Goal: Use online tool/utility: Utilize a website feature to perform a specific function

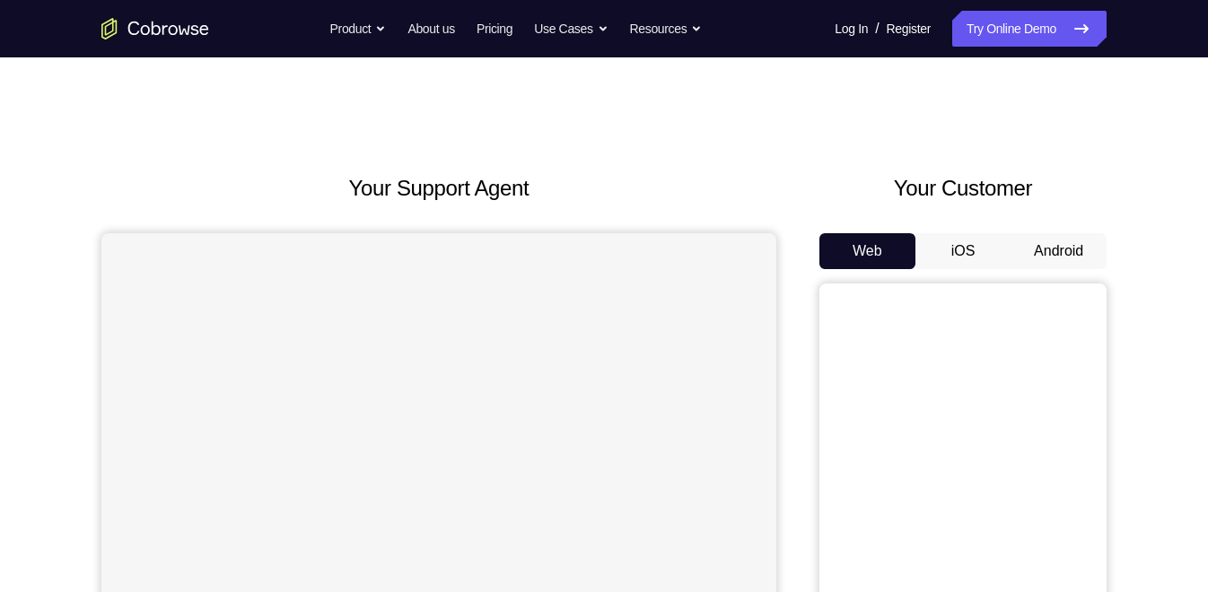
click at [1072, 242] on button "Android" at bounding box center [1058, 251] width 96 height 36
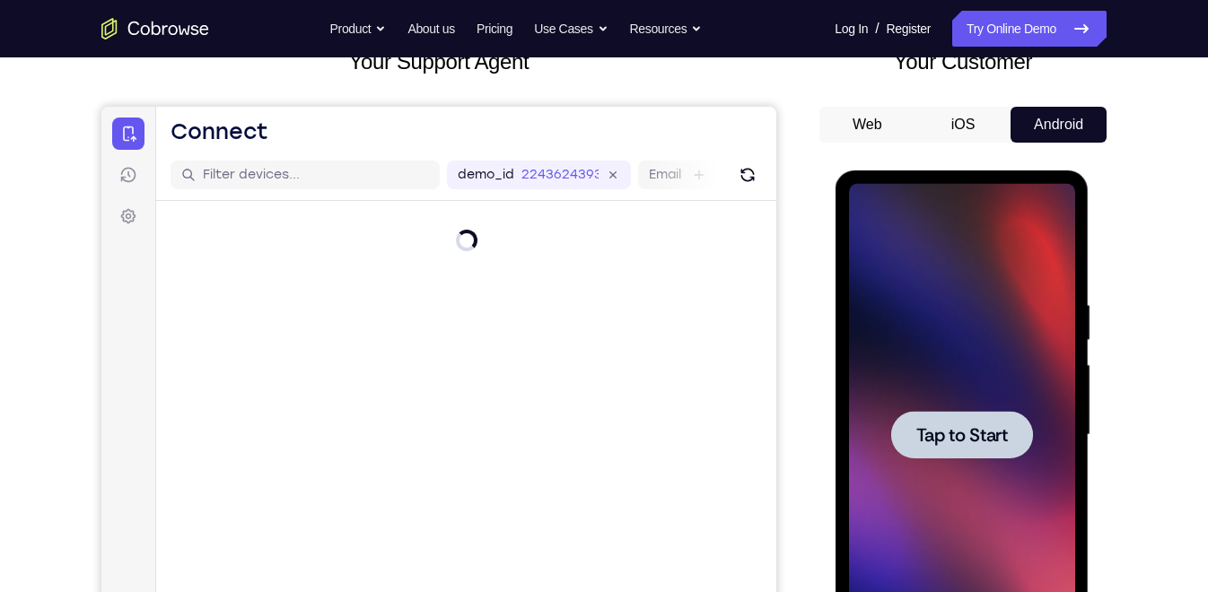
click at [894, 412] on div at bounding box center [961, 435] width 142 height 48
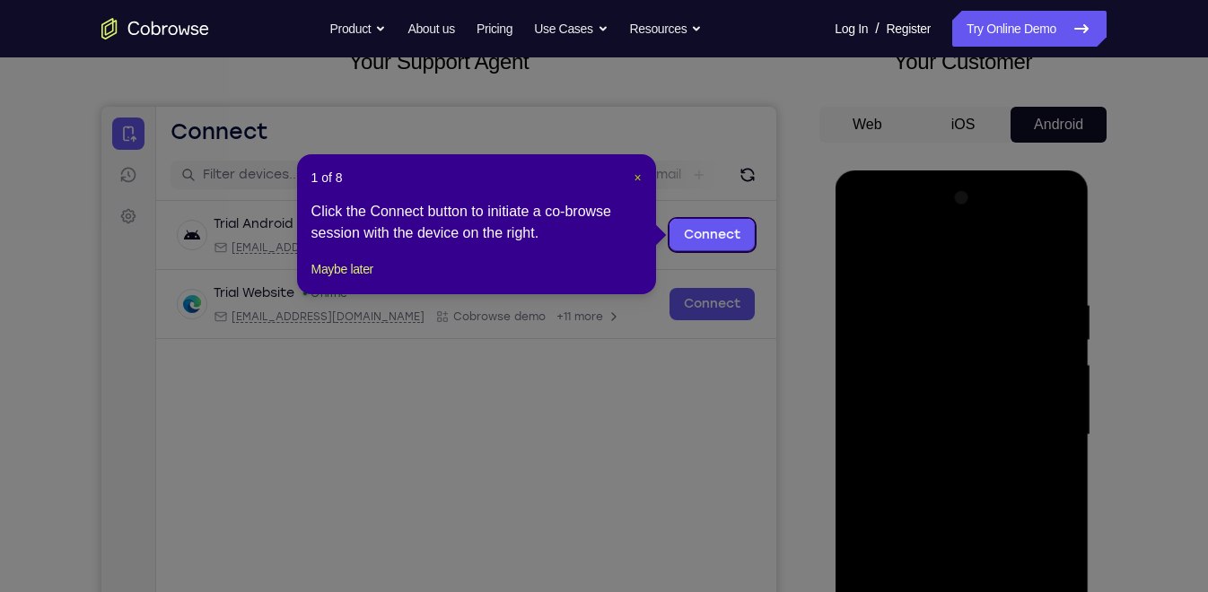
click at [633, 183] on span "×" at bounding box center [636, 177] width 7 height 14
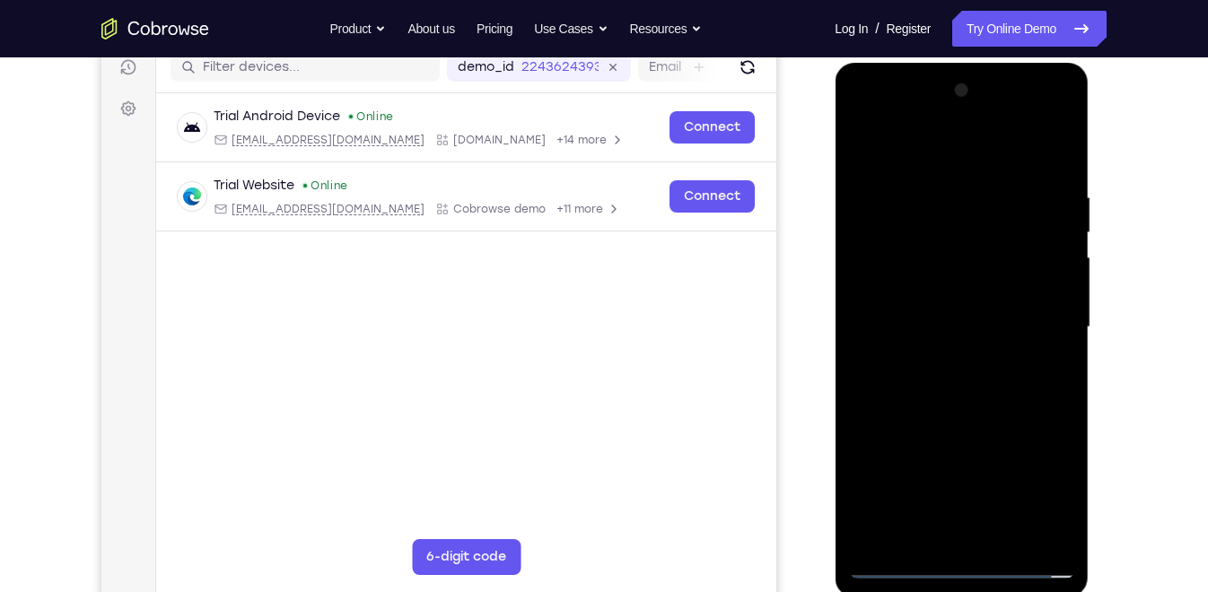
scroll to position [249, 0]
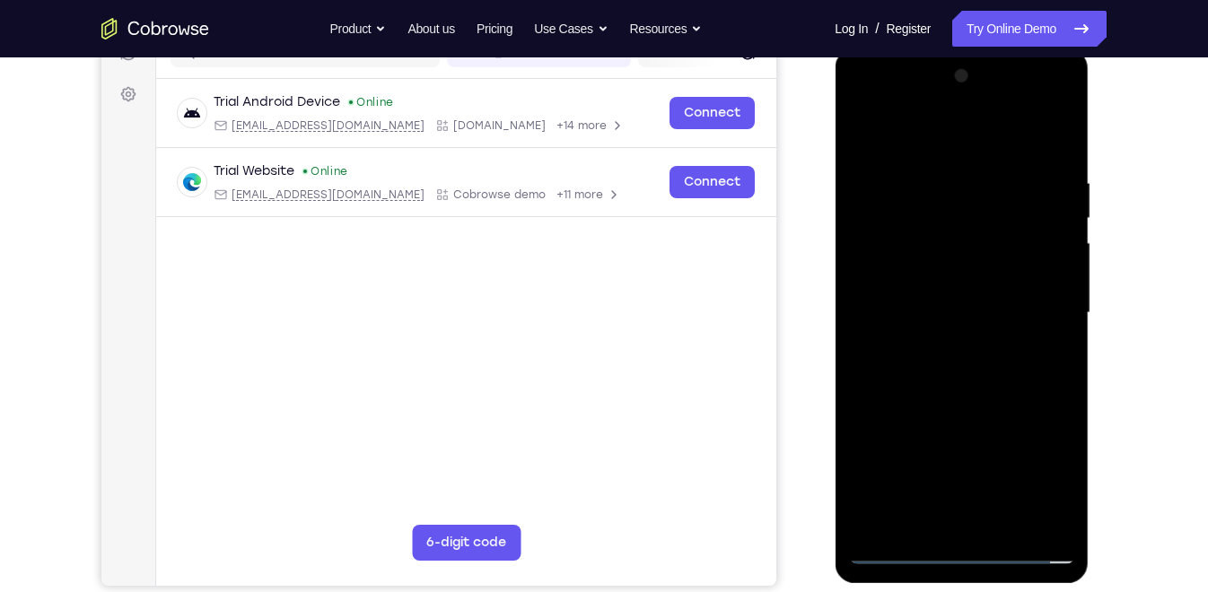
click at [894, 554] on div at bounding box center [961, 313] width 226 height 502
click at [895, 549] on div at bounding box center [961, 313] width 226 height 502
click at [1025, 477] on div at bounding box center [961, 313] width 226 height 502
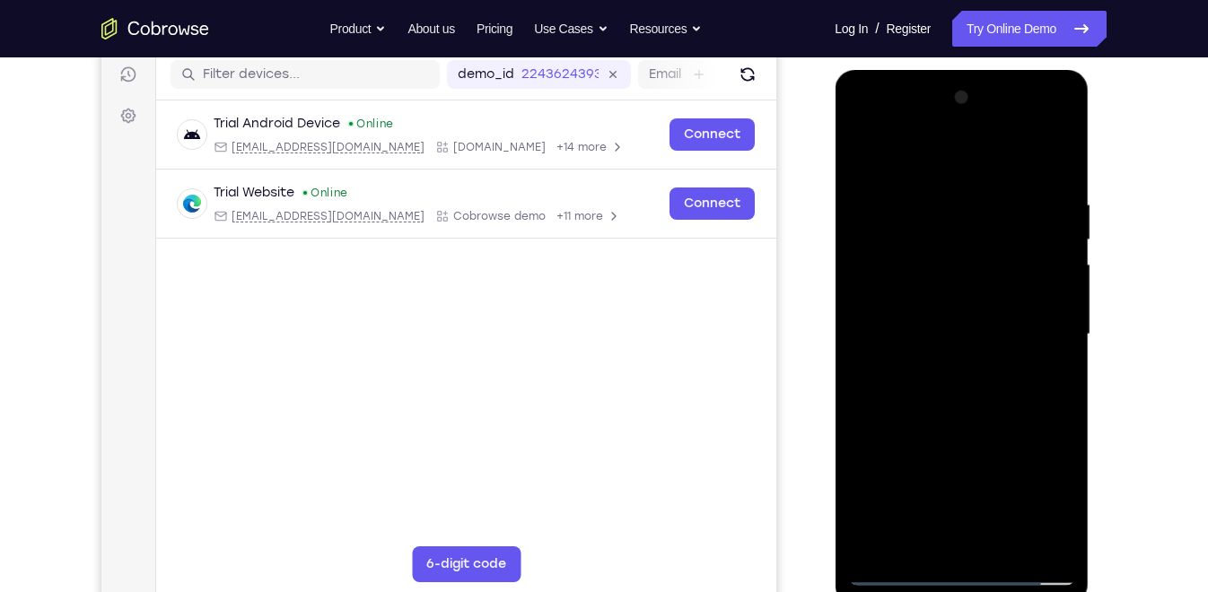
click at [921, 170] on div at bounding box center [961, 334] width 226 height 502
click at [1046, 329] on div at bounding box center [961, 334] width 226 height 502
click at [942, 361] on div at bounding box center [961, 334] width 226 height 502
click at [965, 308] on div at bounding box center [961, 334] width 226 height 502
click at [954, 298] on div at bounding box center [961, 334] width 226 height 502
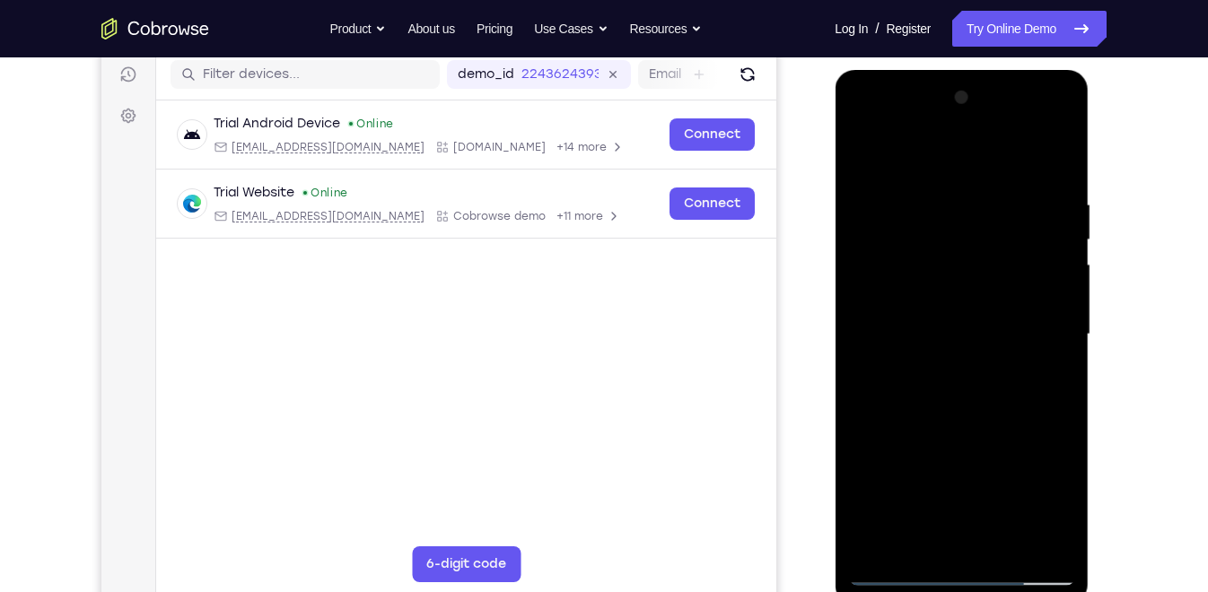
click at [902, 190] on div at bounding box center [961, 334] width 226 height 502
click at [967, 390] on div at bounding box center [961, 334] width 226 height 502
click at [955, 383] on div at bounding box center [961, 334] width 226 height 502
click at [1057, 365] on div at bounding box center [961, 334] width 226 height 502
click at [997, 357] on div at bounding box center [961, 334] width 226 height 502
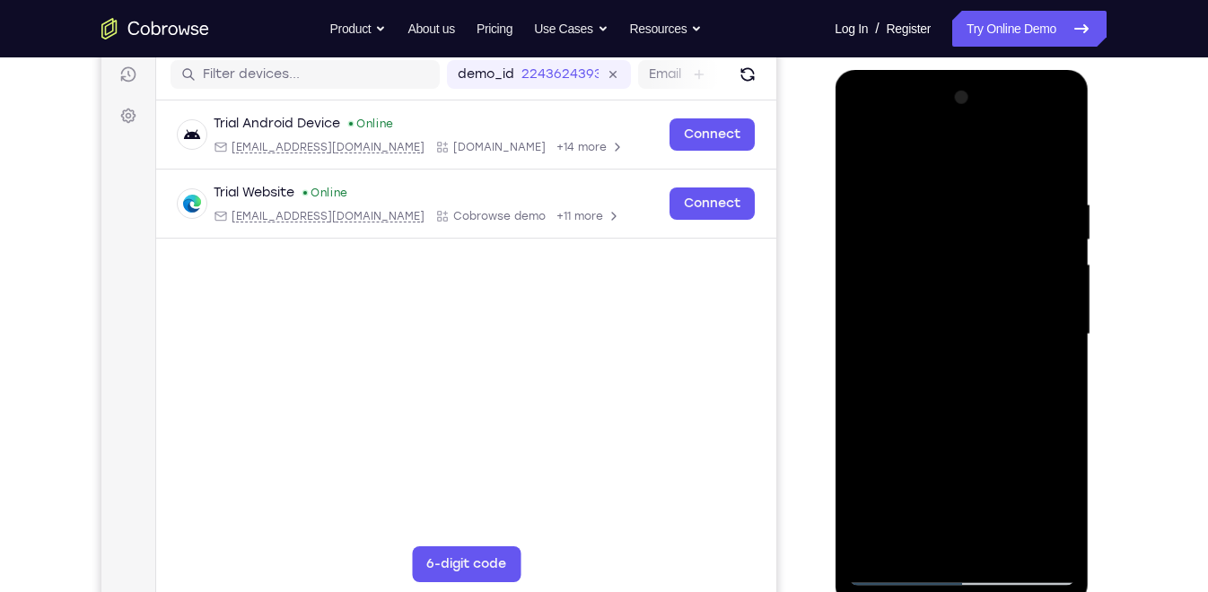
drag, startPoint x: 918, startPoint y: 160, endPoint x: 913, endPoint y: 126, distance: 34.4
click at [913, 126] on div at bounding box center [961, 334] width 226 height 502
click at [857, 147] on div at bounding box center [961, 334] width 226 height 502
click at [964, 360] on div at bounding box center [961, 334] width 226 height 502
click at [920, 339] on div at bounding box center [961, 334] width 226 height 502
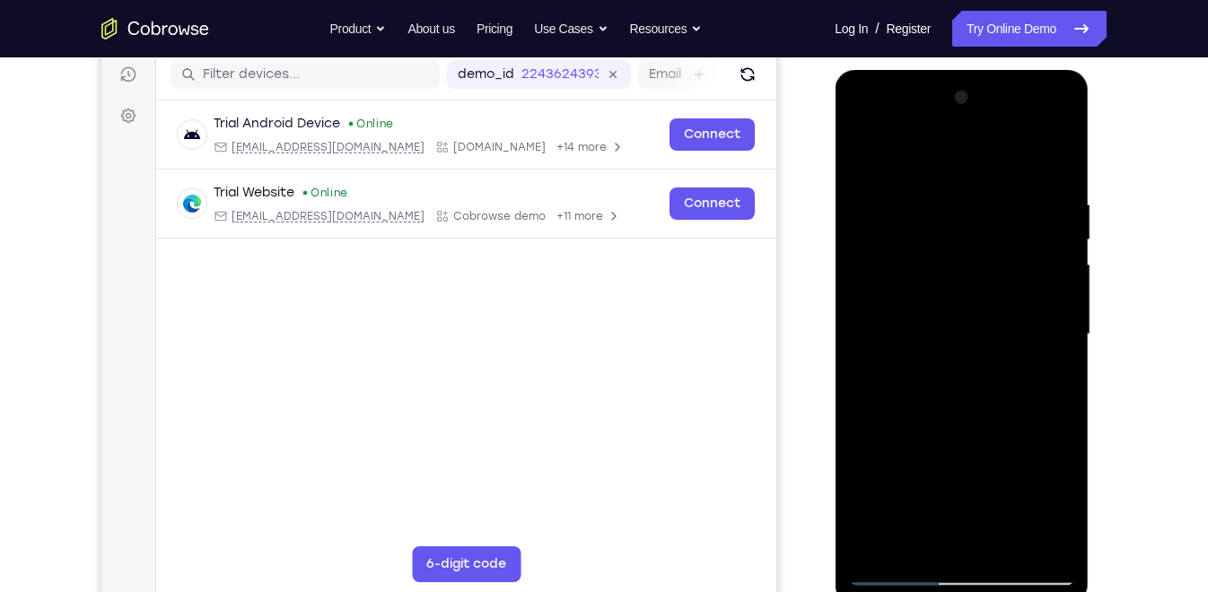
click at [971, 406] on div at bounding box center [961, 334] width 226 height 502
click at [924, 208] on div at bounding box center [961, 334] width 226 height 502
click at [1051, 162] on div at bounding box center [961, 334] width 226 height 502
click at [1008, 186] on div at bounding box center [961, 334] width 226 height 502
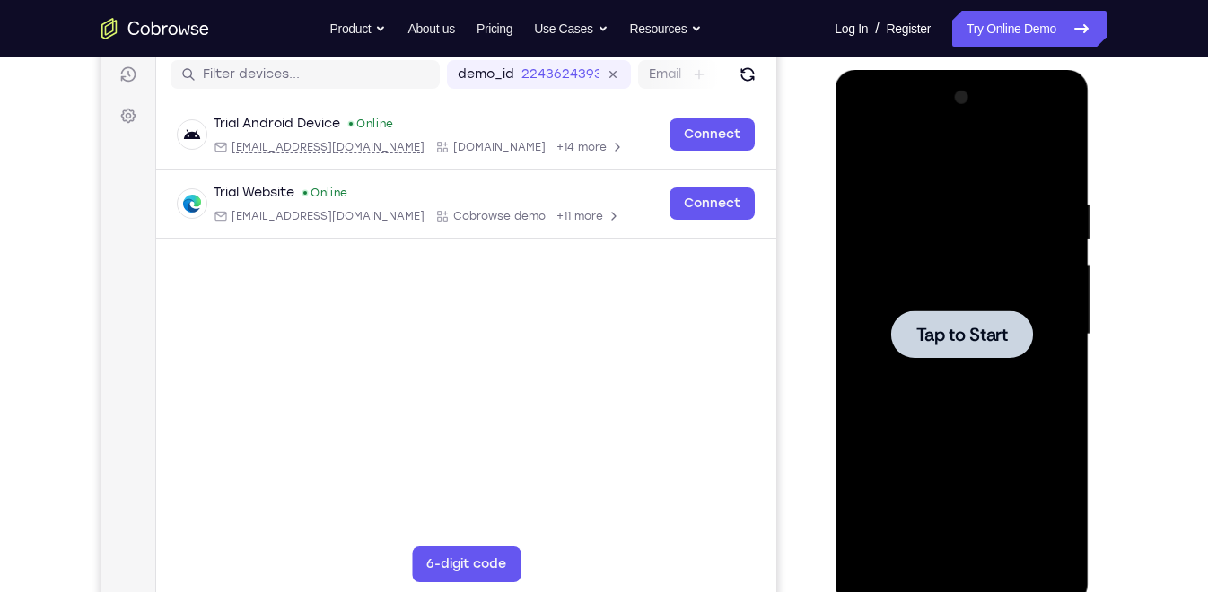
click at [918, 329] on span "Tap to Start" at bounding box center [961, 335] width 92 height 18
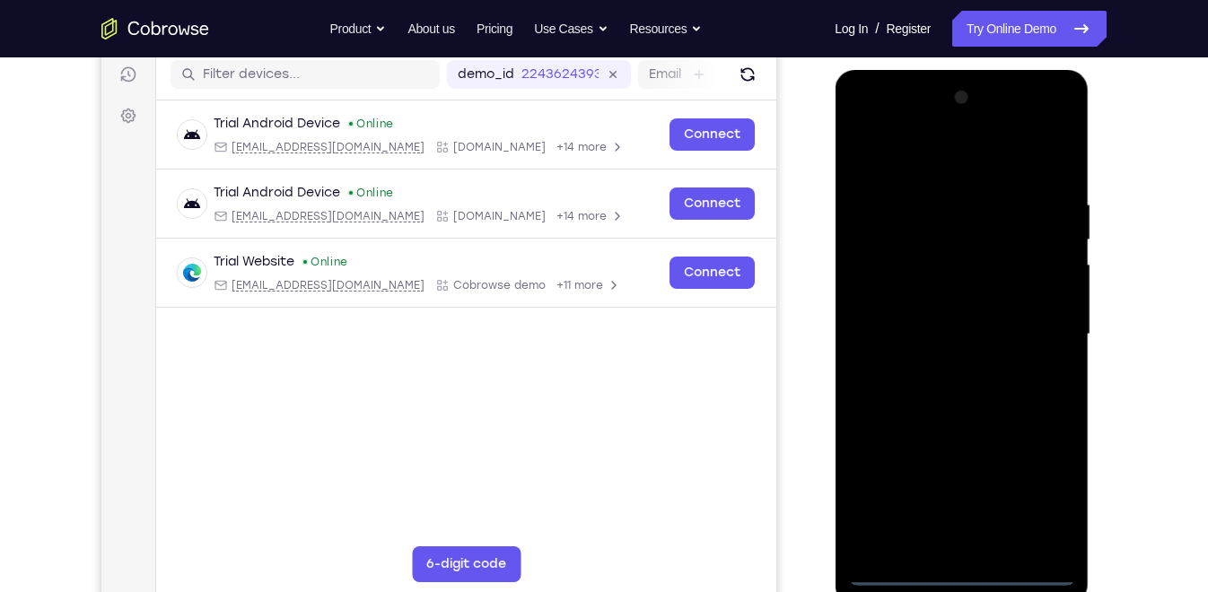
click at [896, 563] on div at bounding box center [961, 334] width 226 height 502
click at [896, 580] on div at bounding box center [961, 334] width 226 height 502
click at [1039, 497] on div at bounding box center [961, 334] width 226 height 502
click at [958, 179] on div at bounding box center [961, 334] width 226 height 502
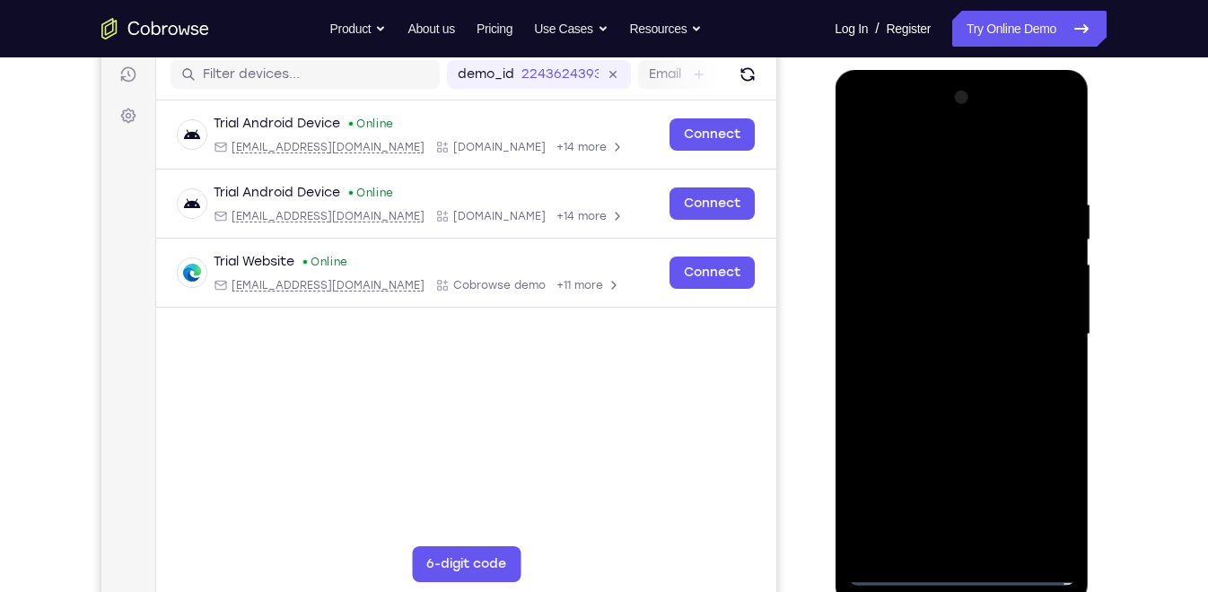
click at [950, 169] on div at bounding box center [961, 334] width 226 height 502
click at [1032, 318] on div at bounding box center [961, 334] width 226 height 502
click at [942, 370] on div at bounding box center [961, 334] width 226 height 502
click at [932, 307] on div at bounding box center [961, 334] width 226 height 502
click at [910, 293] on div at bounding box center [961, 334] width 226 height 502
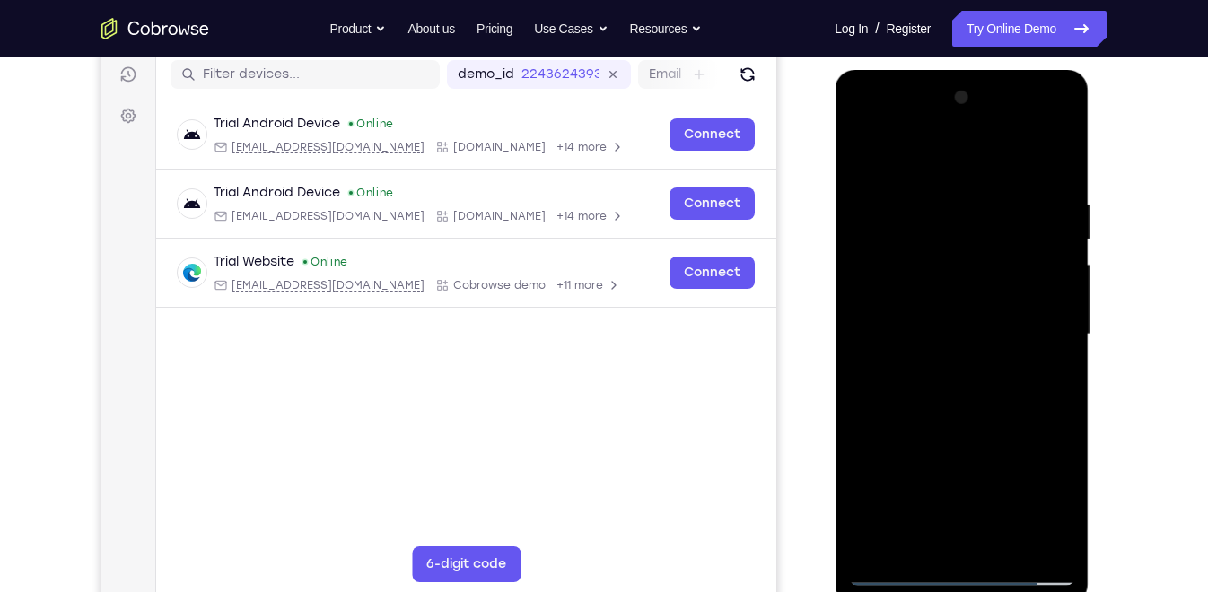
click at [1014, 215] on div at bounding box center [961, 334] width 226 height 502
click at [997, 398] on div at bounding box center [961, 334] width 226 height 502
click at [972, 409] on div at bounding box center [961, 334] width 226 height 502
drag, startPoint x: 963, startPoint y: 436, endPoint x: 994, endPoint y: 298, distance: 141.7
click at [994, 298] on div at bounding box center [961, 334] width 226 height 502
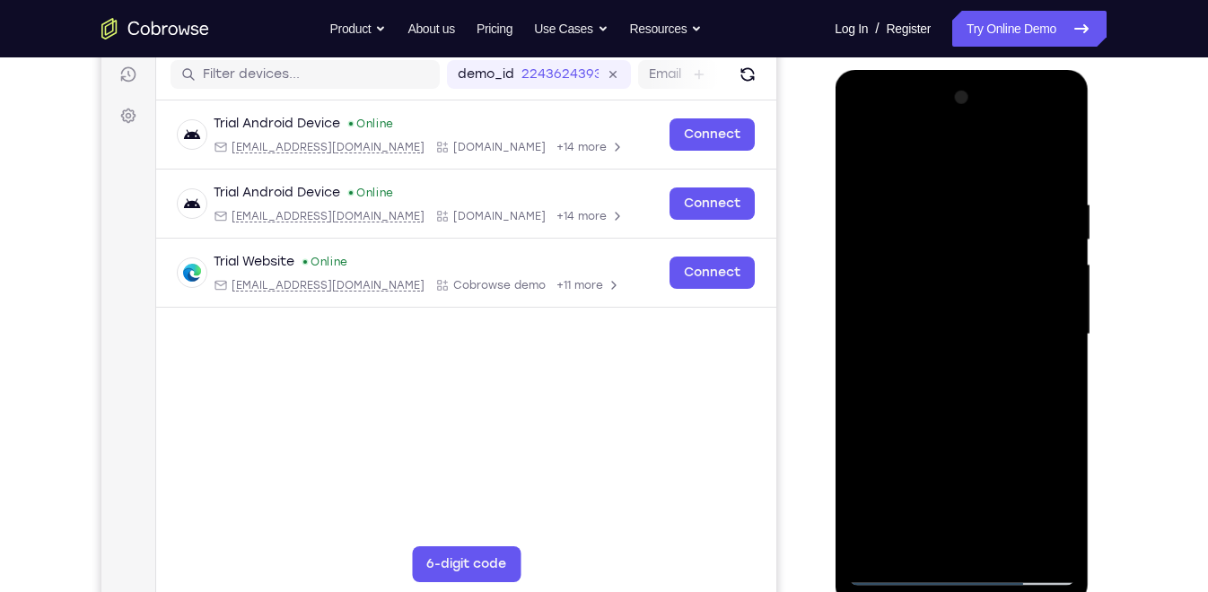
drag, startPoint x: 978, startPoint y: 408, endPoint x: 983, endPoint y: 273, distance: 135.6
click at [983, 273] on div at bounding box center [961, 334] width 226 height 502
drag, startPoint x: 997, startPoint y: 445, endPoint x: 1004, endPoint y: 311, distance: 133.9
click at [1004, 311] on div at bounding box center [961, 334] width 226 height 502
drag, startPoint x: 989, startPoint y: 450, endPoint x: 1013, endPoint y: 301, distance: 151.8
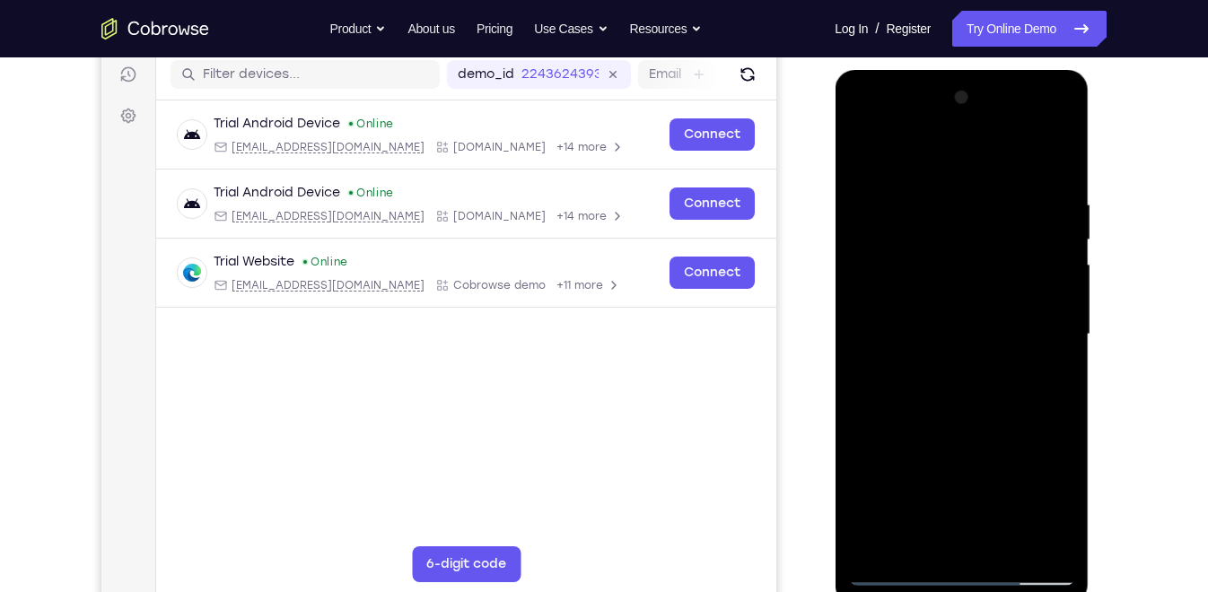
click at [1013, 301] on div at bounding box center [961, 334] width 226 height 502
drag, startPoint x: 995, startPoint y: 421, endPoint x: 1007, endPoint y: 242, distance: 178.9
click at [1007, 242] on div at bounding box center [961, 334] width 226 height 502
drag, startPoint x: 990, startPoint y: 419, endPoint x: 1000, endPoint y: 215, distance: 203.9
click at [1000, 215] on div at bounding box center [961, 334] width 226 height 502
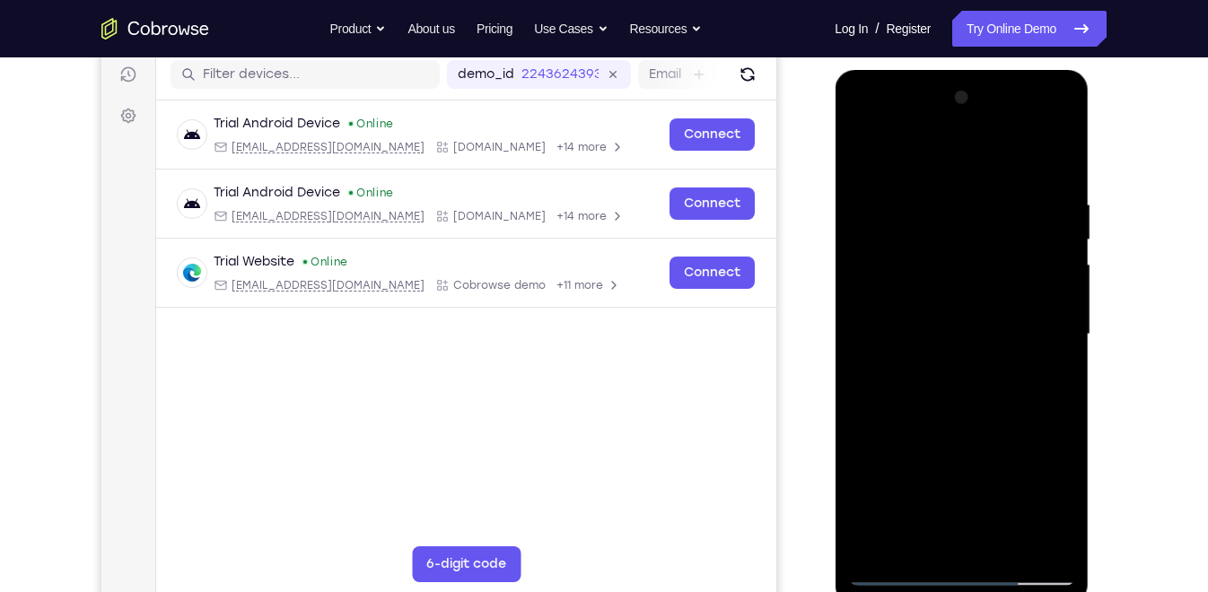
drag, startPoint x: 976, startPoint y: 439, endPoint x: 982, endPoint y: 297, distance: 141.9
click at [982, 297] on div at bounding box center [961, 334] width 226 height 502
drag, startPoint x: 989, startPoint y: 377, endPoint x: 993, endPoint y: 252, distance: 124.8
click at [993, 252] on div at bounding box center [961, 334] width 226 height 502
drag, startPoint x: 996, startPoint y: 372, endPoint x: 999, endPoint y: 344, distance: 28.8
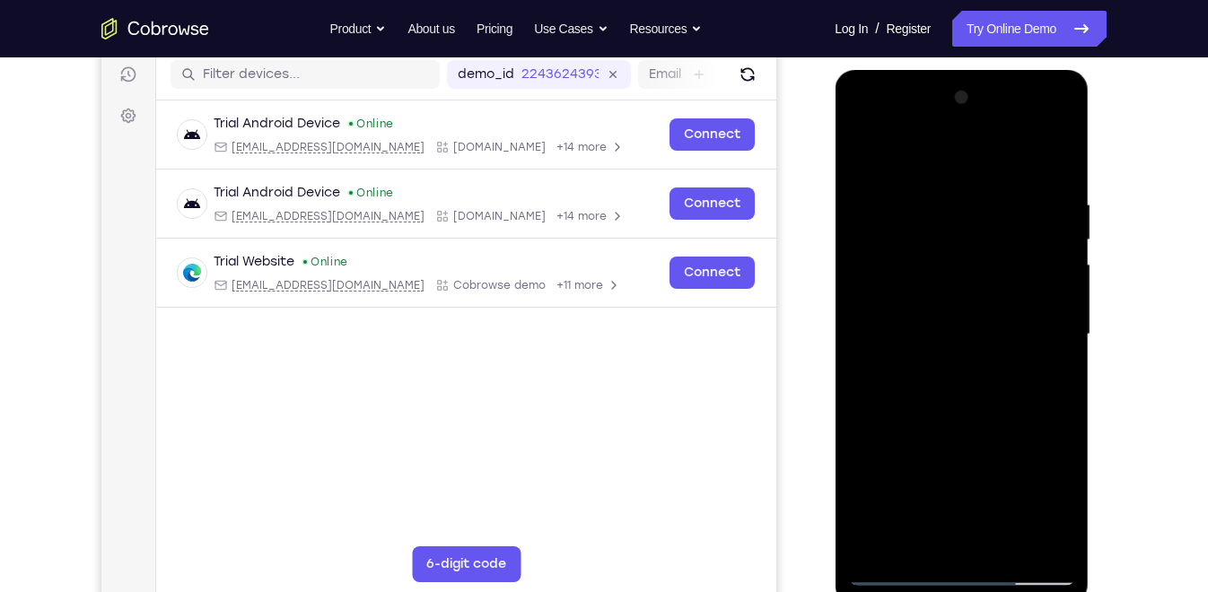
click at [999, 344] on div at bounding box center [961, 334] width 226 height 502
click at [1058, 348] on div at bounding box center [961, 334] width 226 height 502
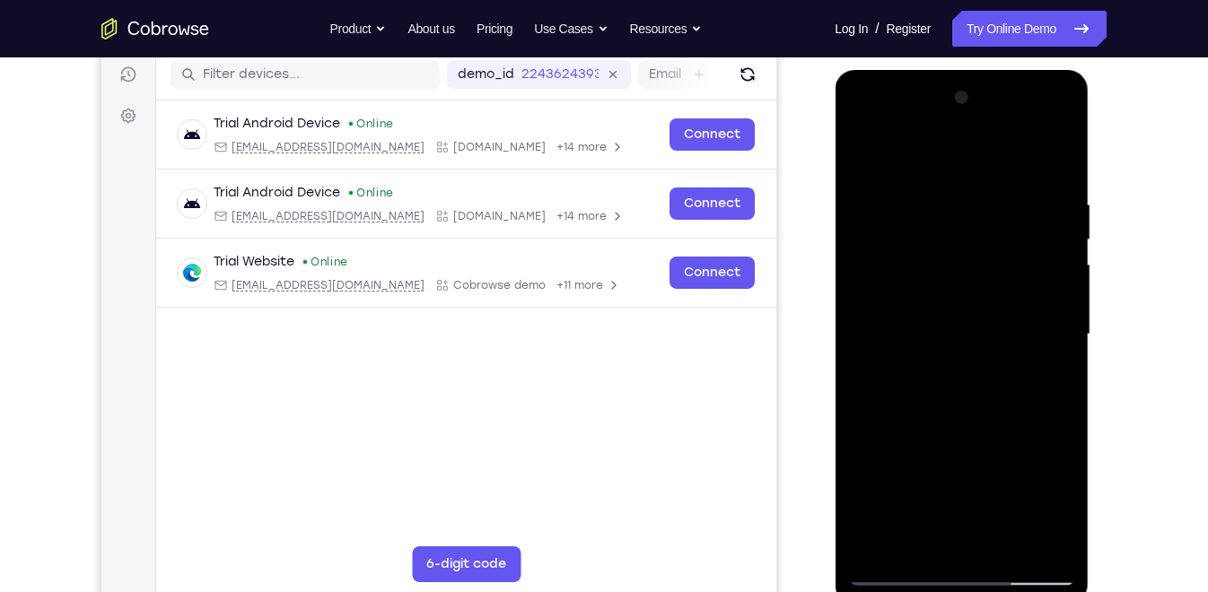
click at [1058, 348] on div at bounding box center [961, 334] width 226 height 502
click at [1007, 538] on div at bounding box center [961, 334] width 226 height 502
click at [962, 432] on div at bounding box center [961, 334] width 226 height 502
click at [991, 424] on div at bounding box center [961, 334] width 226 height 502
click at [860, 159] on div at bounding box center [961, 334] width 226 height 502
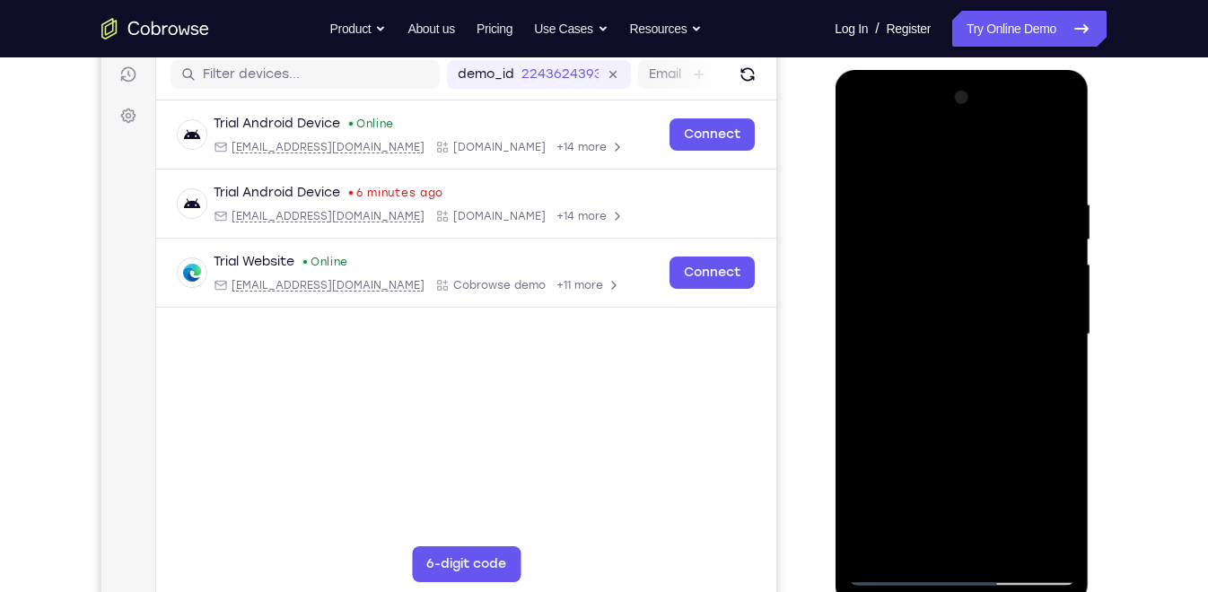
click at [860, 159] on div at bounding box center [961, 334] width 226 height 502
drag, startPoint x: 948, startPoint y: 207, endPoint x: 959, endPoint y: 339, distance: 132.3
click at [959, 339] on div at bounding box center [961, 334] width 226 height 502
click at [944, 214] on div at bounding box center [961, 334] width 226 height 502
click at [1046, 157] on div at bounding box center [961, 334] width 226 height 502
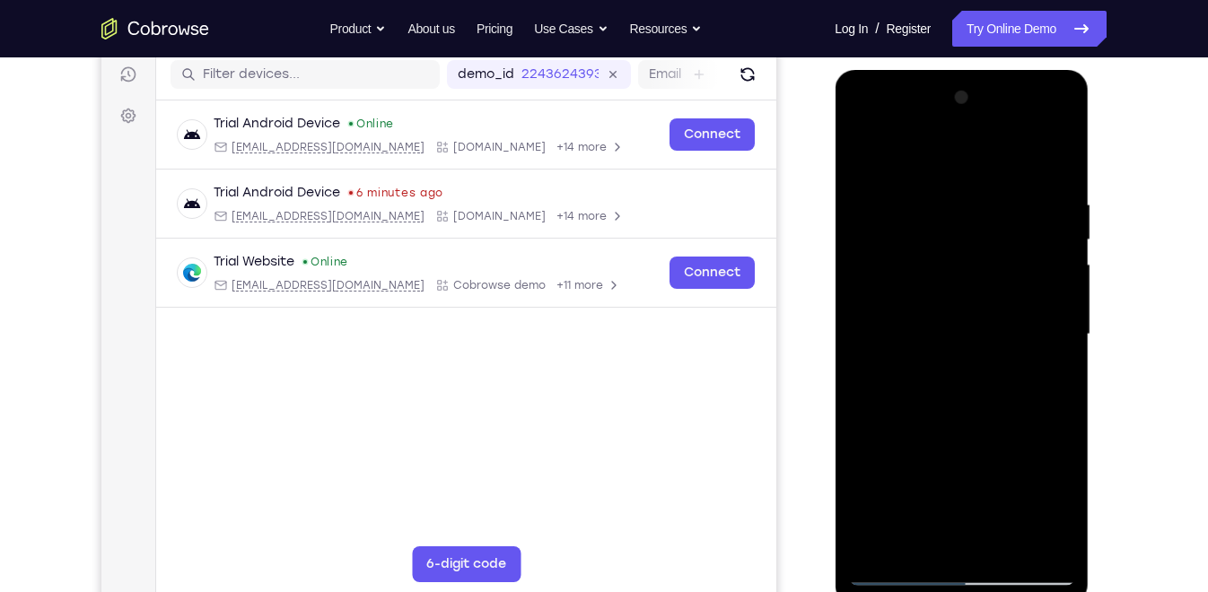
drag, startPoint x: 1040, startPoint y: 201, endPoint x: 935, endPoint y: 193, distance: 105.3
click at [935, 193] on div at bounding box center [961, 334] width 226 height 502
click at [950, 195] on div at bounding box center [961, 334] width 226 height 502
click at [1055, 158] on div at bounding box center [961, 334] width 226 height 502
drag, startPoint x: 1051, startPoint y: 180, endPoint x: 922, endPoint y: 188, distance: 129.4
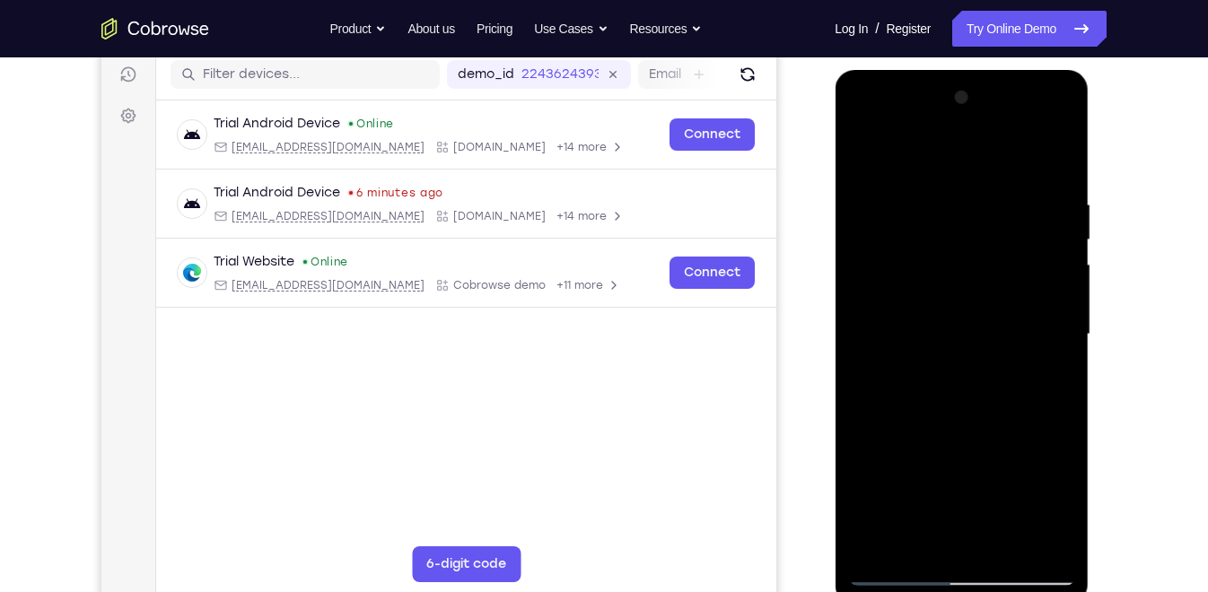
click at [922, 188] on div at bounding box center [961, 334] width 226 height 502
click at [929, 191] on div at bounding box center [961, 334] width 226 height 502
click at [1058, 154] on div at bounding box center [961, 334] width 226 height 502
drag, startPoint x: 1052, startPoint y: 195, endPoint x: 936, endPoint y: 203, distance: 116.9
click at [936, 203] on div at bounding box center [961, 334] width 226 height 502
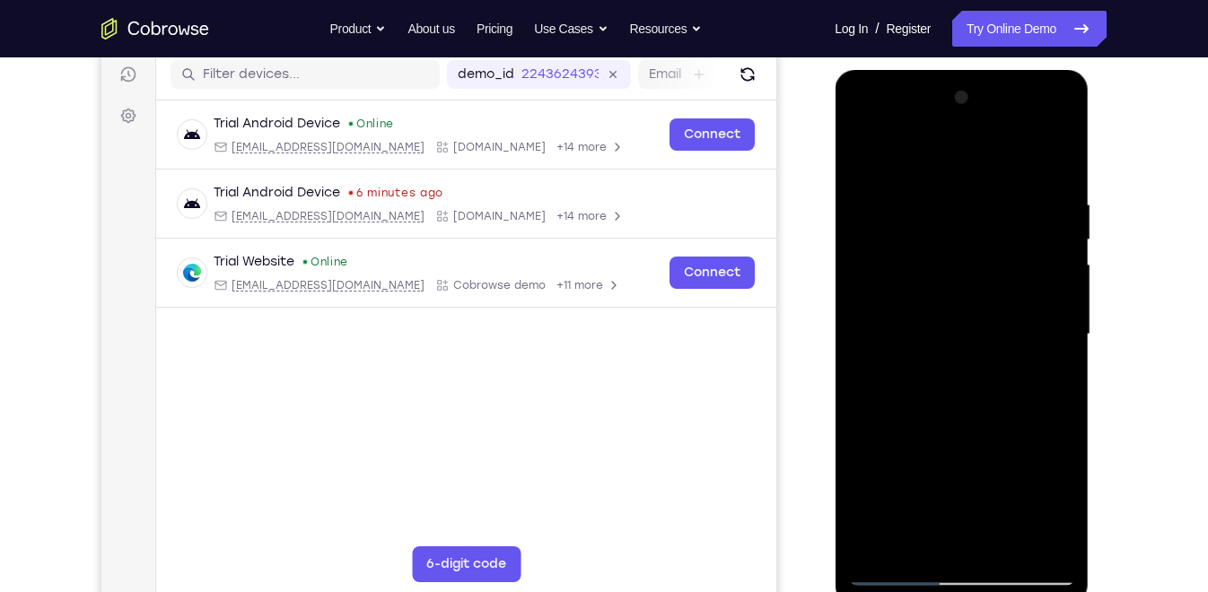
click at [888, 206] on div at bounding box center [961, 334] width 226 height 502
click at [1058, 161] on div at bounding box center [961, 334] width 226 height 502
drag, startPoint x: 1043, startPoint y: 189, endPoint x: 921, endPoint y: 204, distance: 122.9
click at [921, 204] on div at bounding box center [961, 334] width 226 height 502
click at [927, 194] on div at bounding box center [961, 334] width 226 height 502
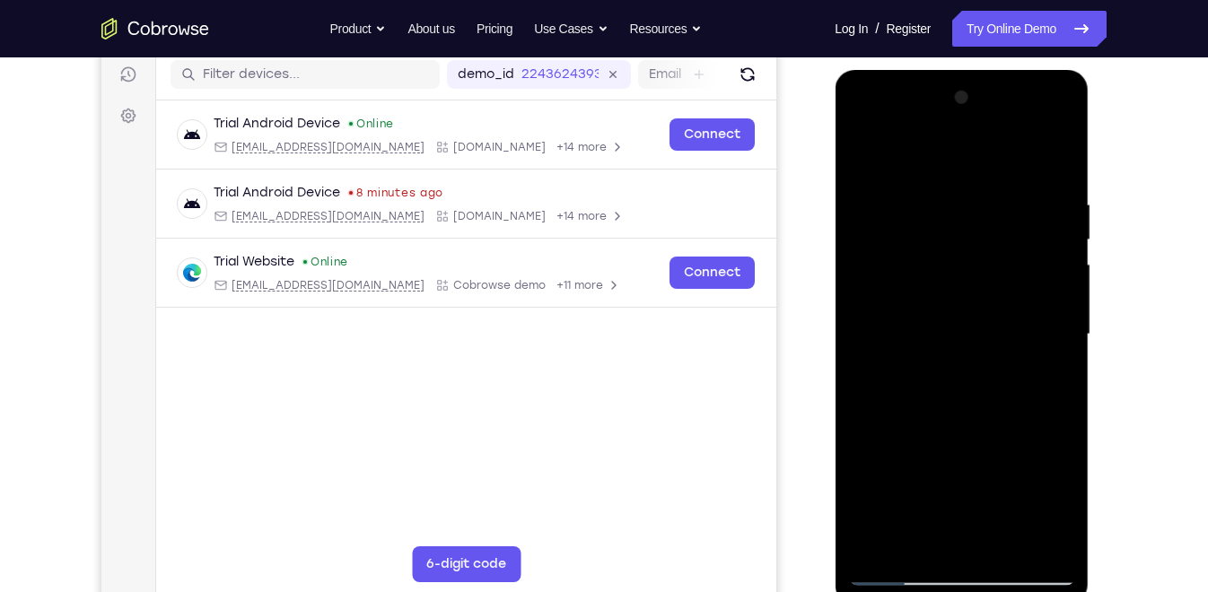
click at [1054, 156] on div at bounding box center [961, 334] width 226 height 502
drag, startPoint x: 1030, startPoint y: 213, endPoint x: 914, endPoint y: 199, distance: 116.5
click at [914, 199] on div at bounding box center [961, 334] width 226 height 502
click at [1062, 157] on div at bounding box center [961, 334] width 226 height 502
click at [1040, 537] on div at bounding box center [961, 334] width 226 height 502
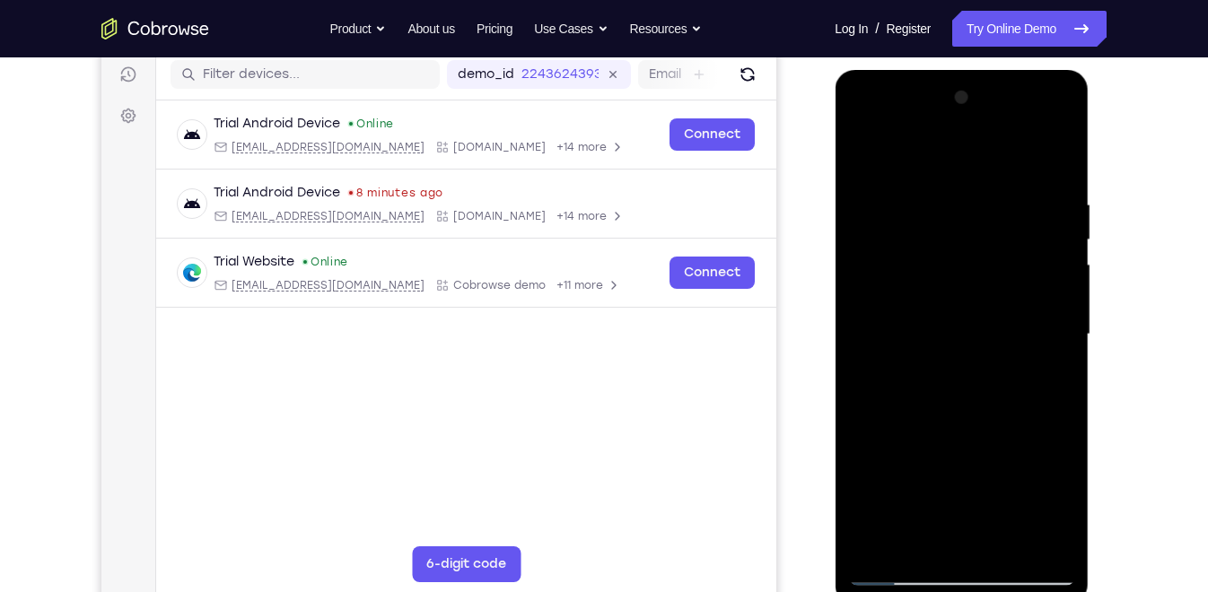
drag, startPoint x: 948, startPoint y: 426, endPoint x: 955, endPoint y: 368, distance: 58.8
click at [955, 368] on div at bounding box center [961, 334] width 226 height 502
click at [866, 231] on div at bounding box center [961, 334] width 226 height 502
click at [1058, 110] on div at bounding box center [961, 334] width 226 height 502
click at [879, 537] on div at bounding box center [961, 334] width 226 height 502
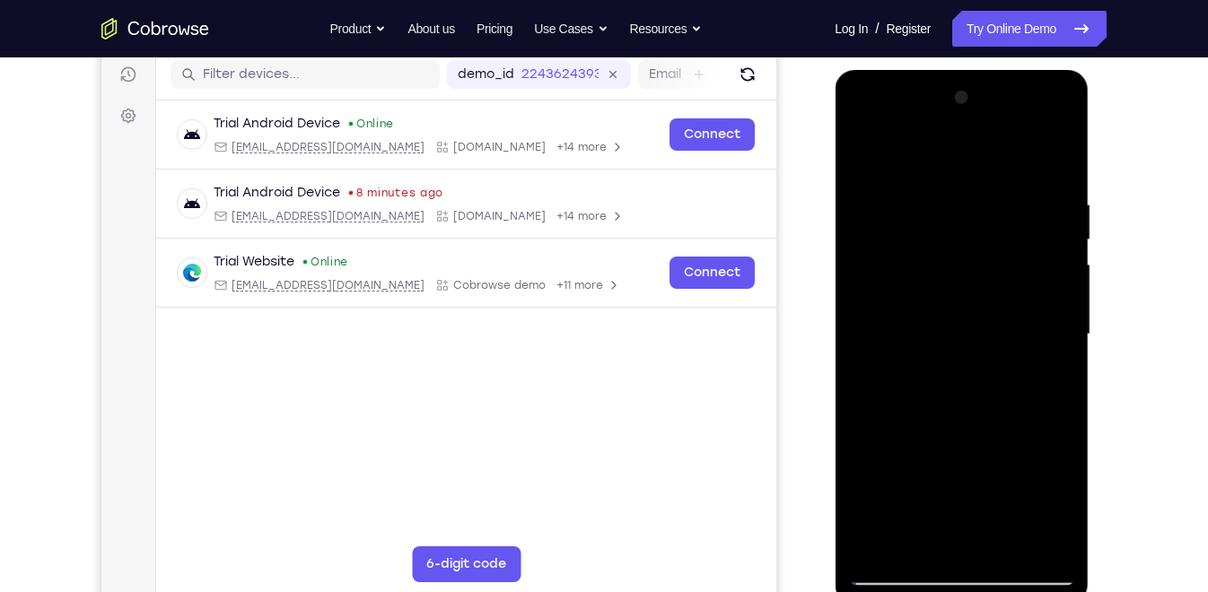
click at [879, 537] on div at bounding box center [961, 334] width 226 height 502
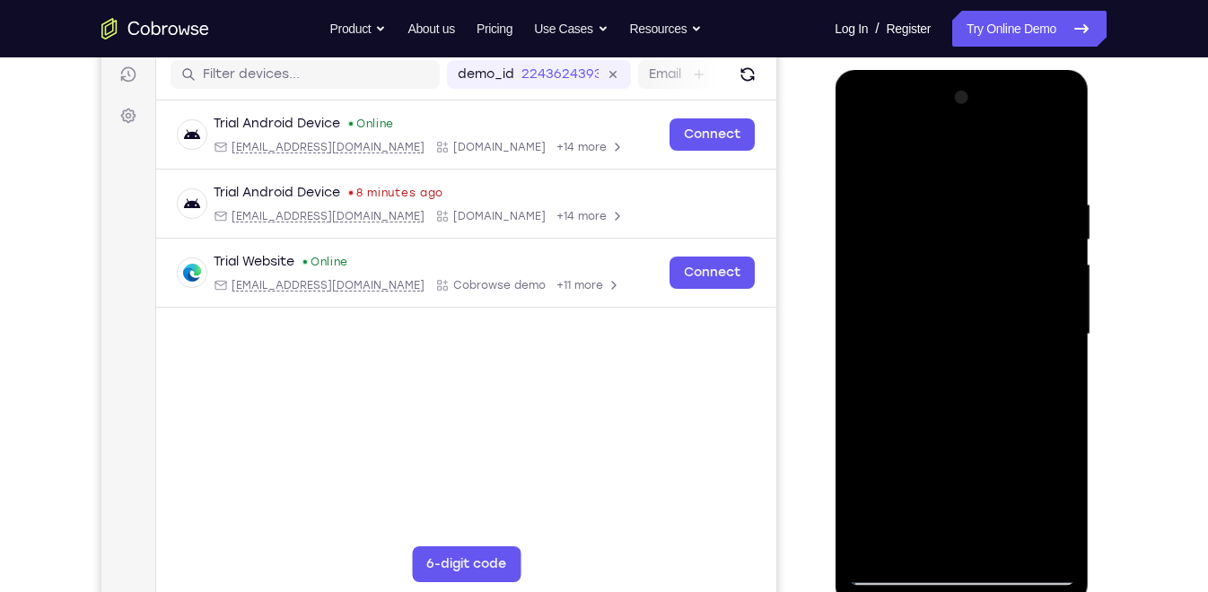
click at [879, 537] on div at bounding box center [961, 334] width 226 height 502
drag, startPoint x: 879, startPoint y: 537, endPoint x: 947, endPoint y: 458, distance: 104.3
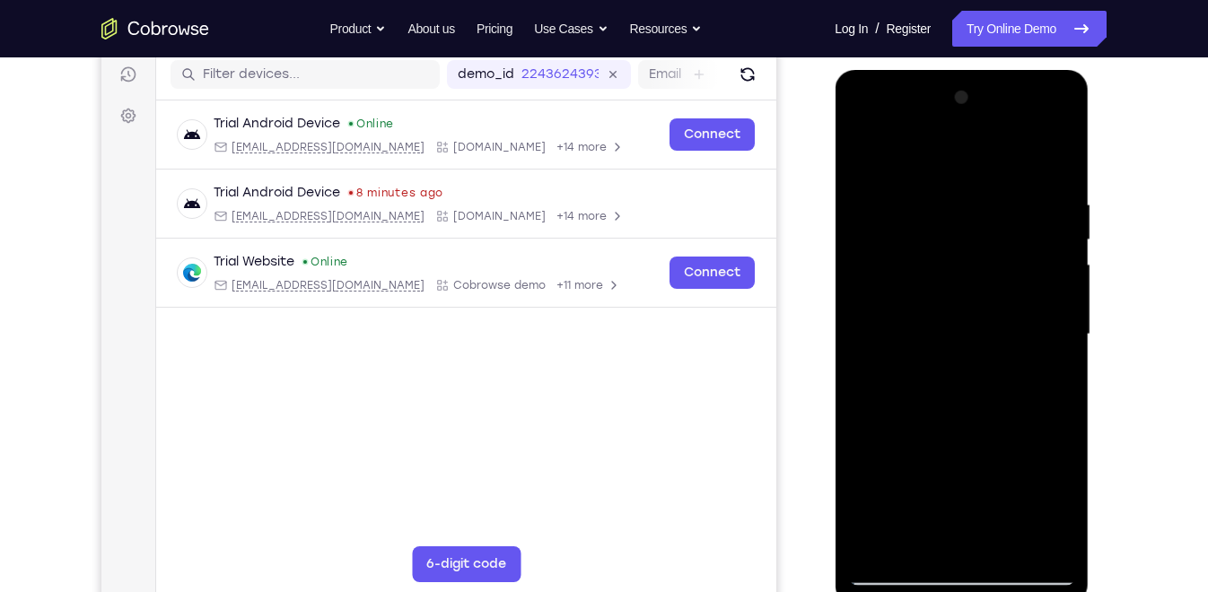
click at [947, 458] on div at bounding box center [961, 334] width 226 height 502
drag, startPoint x: 947, startPoint y: 458, endPoint x: 956, endPoint y: 255, distance: 203.0
click at [956, 255] on div at bounding box center [961, 334] width 226 height 502
drag, startPoint x: 950, startPoint y: 340, endPoint x: 968, endPoint y: 208, distance: 133.1
click at [968, 208] on div at bounding box center [961, 334] width 226 height 502
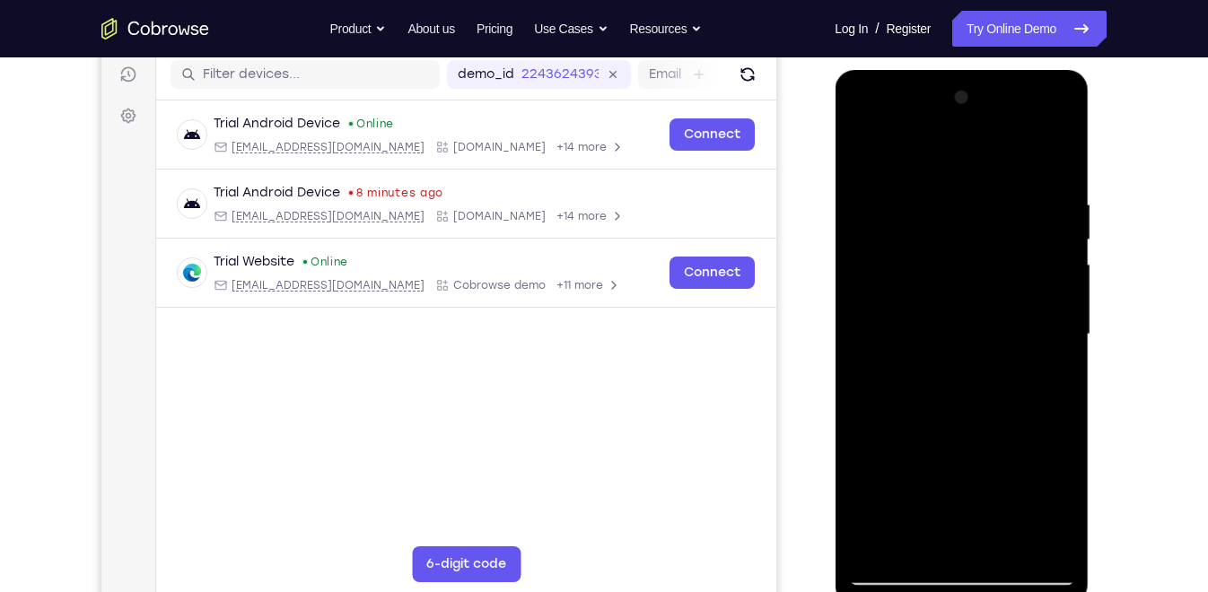
drag, startPoint x: 953, startPoint y: 383, endPoint x: 1036, endPoint y: 31, distance: 361.5
click at [1036, 70] on html "Online web based iOS Simulators and Android Emulators. Run iPhone, iPad, Mobile…" at bounding box center [962, 339] width 256 height 538
drag, startPoint x: 957, startPoint y: 361, endPoint x: 991, endPoint y: 121, distance: 242.0
click at [991, 121] on div at bounding box center [961, 334] width 226 height 502
drag, startPoint x: 970, startPoint y: 369, endPoint x: 997, endPoint y: 144, distance: 226.8
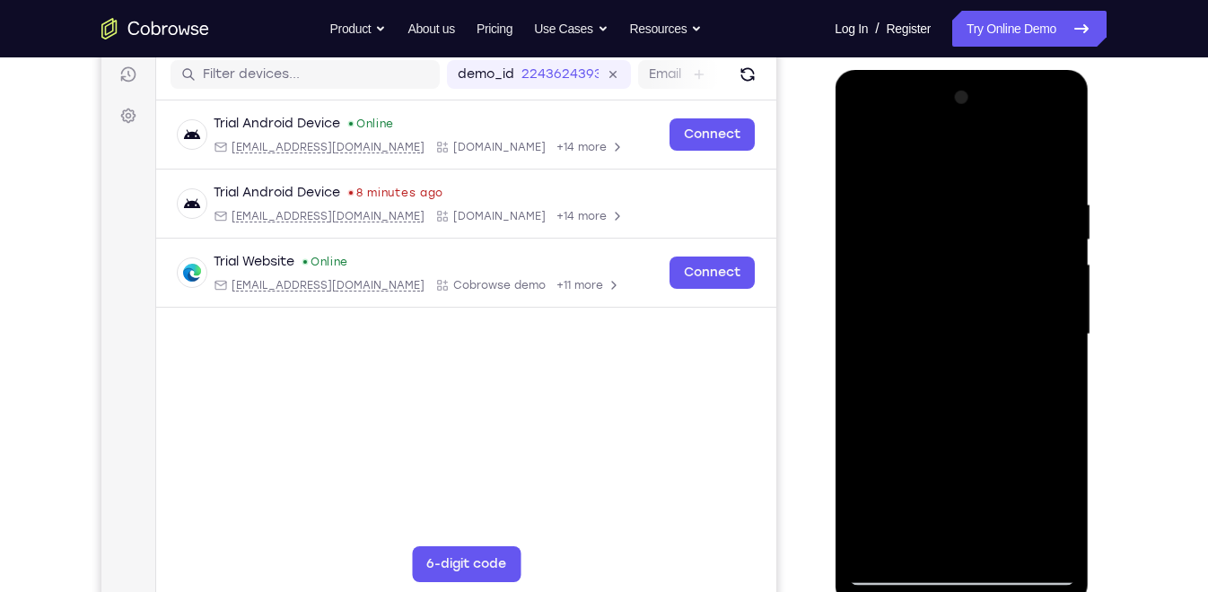
click at [997, 144] on div at bounding box center [961, 334] width 226 height 502
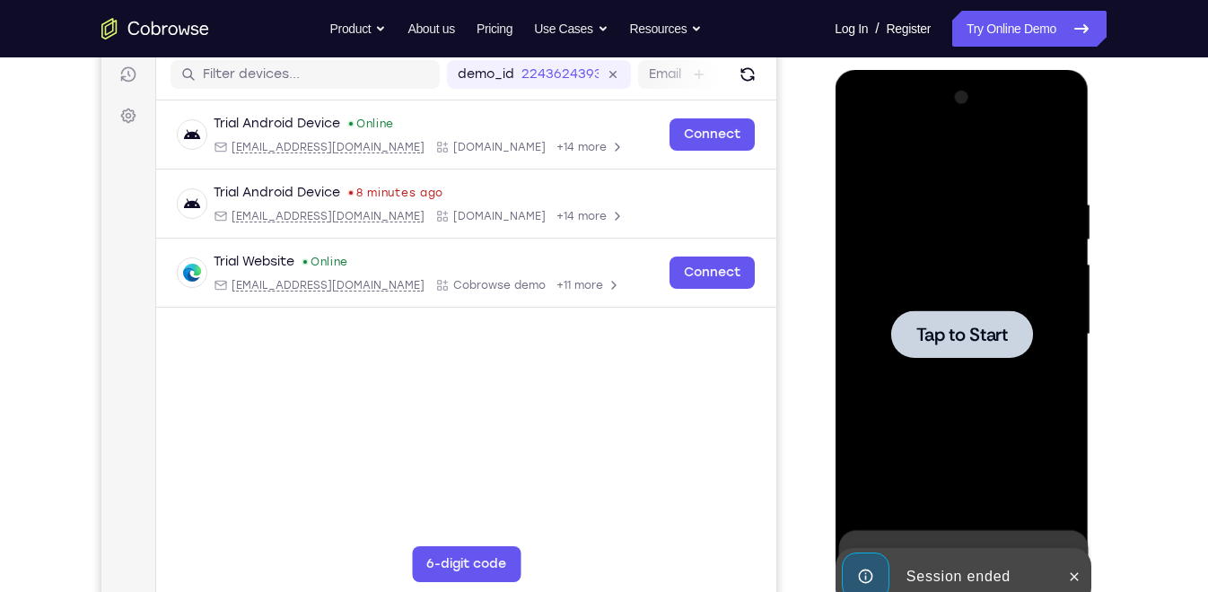
drag, startPoint x: 997, startPoint y: 306, endPoint x: 1004, endPoint y: 240, distance: 65.9
click at [1004, 240] on div at bounding box center [961, 334] width 226 height 502
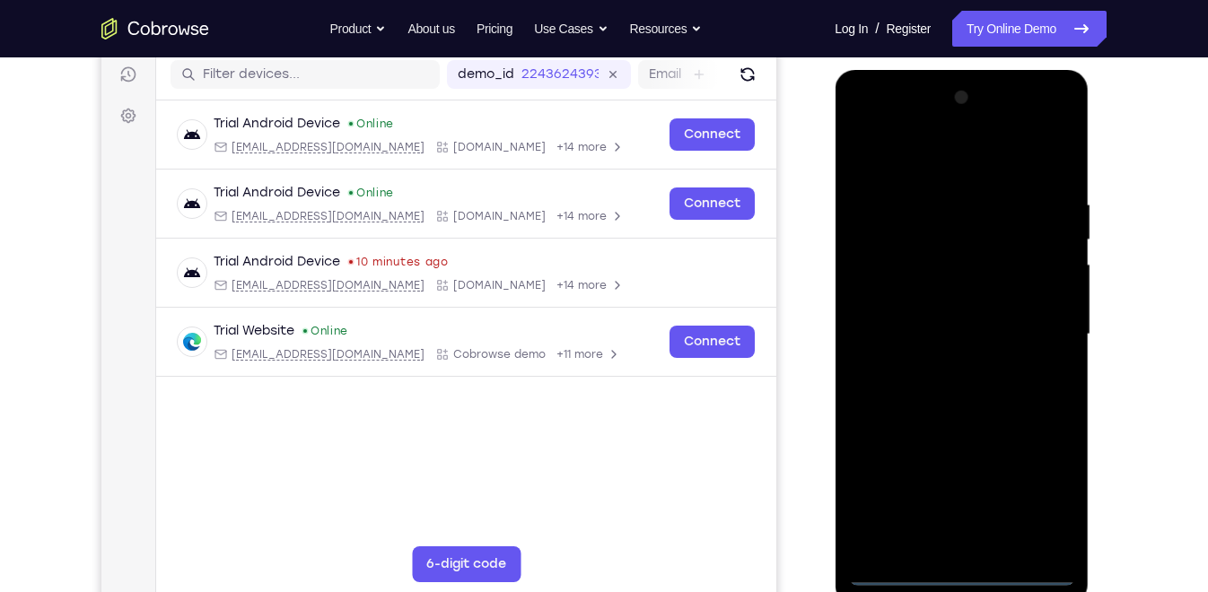
click at [900, 575] on div at bounding box center [961, 334] width 226 height 502
click at [1035, 493] on div at bounding box center [961, 334] width 226 height 502
click at [899, 161] on div at bounding box center [961, 334] width 226 height 502
click at [940, 168] on div at bounding box center [961, 334] width 226 height 502
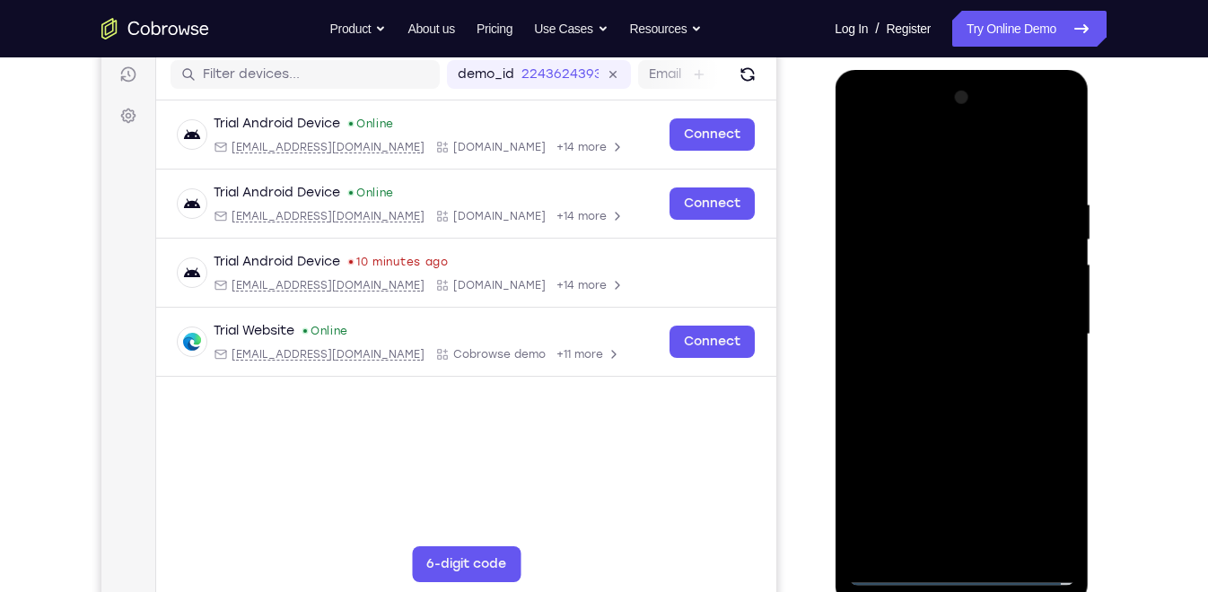
click at [1036, 318] on div at bounding box center [961, 334] width 226 height 502
click at [945, 362] on div at bounding box center [961, 334] width 226 height 502
click at [983, 318] on div at bounding box center [961, 334] width 226 height 502
click at [947, 291] on div at bounding box center [961, 334] width 226 height 502
click at [945, 295] on div at bounding box center [961, 334] width 226 height 502
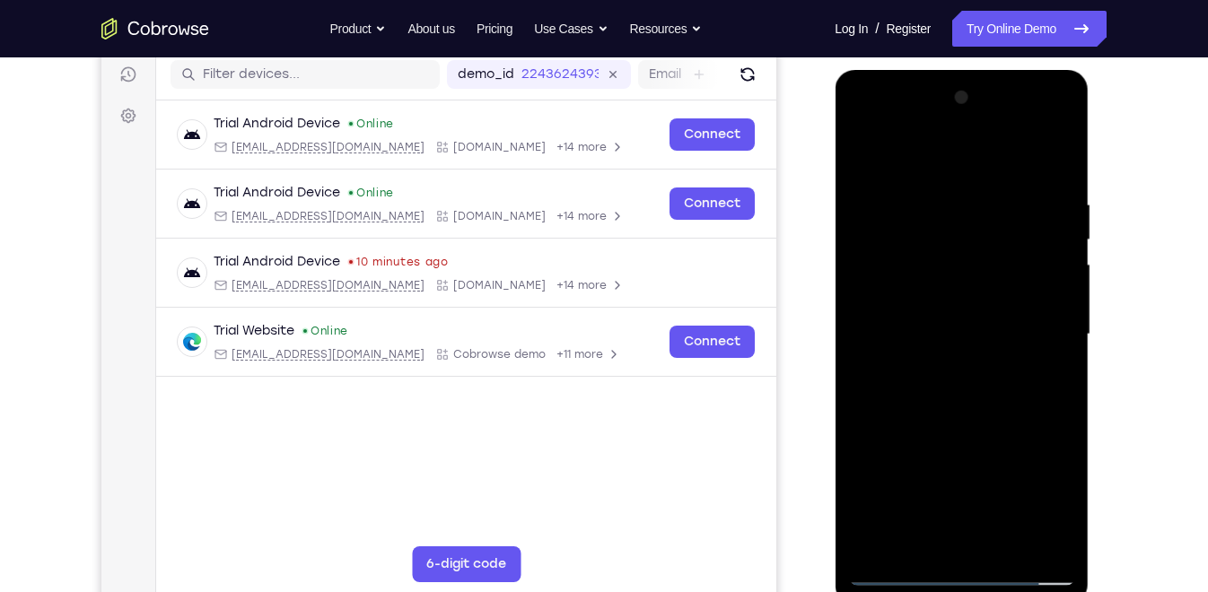
click at [927, 331] on div at bounding box center [961, 334] width 226 height 502
click at [1033, 240] on div at bounding box center [961, 334] width 226 height 502
click at [974, 411] on div at bounding box center [961, 334] width 226 height 502
click at [935, 214] on div at bounding box center [961, 334] width 226 height 502
drag, startPoint x: 927, startPoint y: 160, endPoint x: 919, endPoint y: 109, distance: 50.9
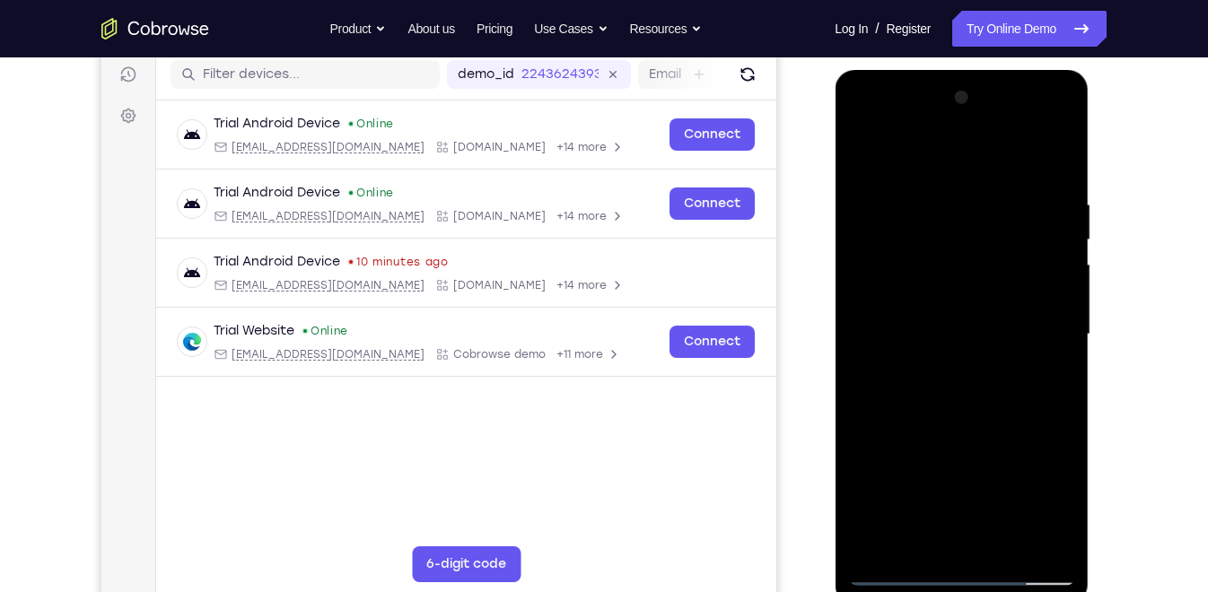
click at [919, 109] on div at bounding box center [961, 334] width 226 height 502
click at [1054, 157] on div at bounding box center [961, 334] width 226 height 502
drag, startPoint x: 1040, startPoint y: 196, endPoint x: 900, endPoint y: 196, distance: 140.0
click at [900, 196] on div at bounding box center [961, 334] width 226 height 502
drag, startPoint x: 977, startPoint y: 201, endPoint x: 922, endPoint y: 208, distance: 55.2
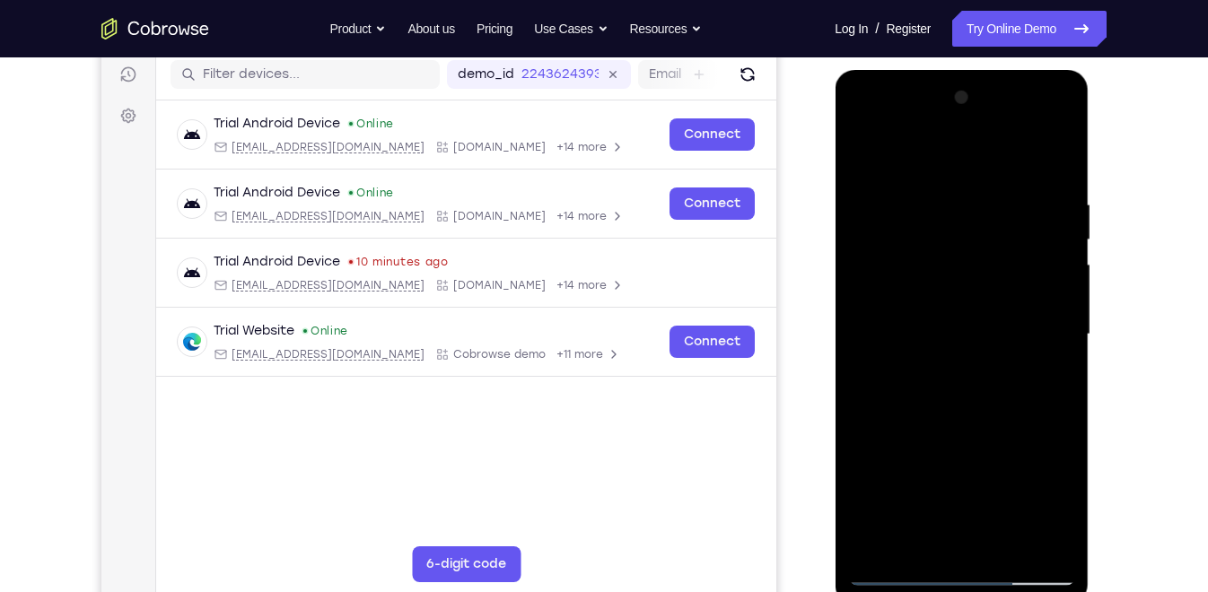
click at [922, 208] on div at bounding box center [961, 334] width 226 height 502
drag, startPoint x: 999, startPoint y: 190, endPoint x: 923, endPoint y: 193, distance: 75.4
click at [923, 193] on div at bounding box center [961, 334] width 226 height 502
drag, startPoint x: 1025, startPoint y: 188, endPoint x: 876, endPoint y: 186, distance: 149.0
click at [876, 186] on div at bounding box center [961, 334] width 226 height 502
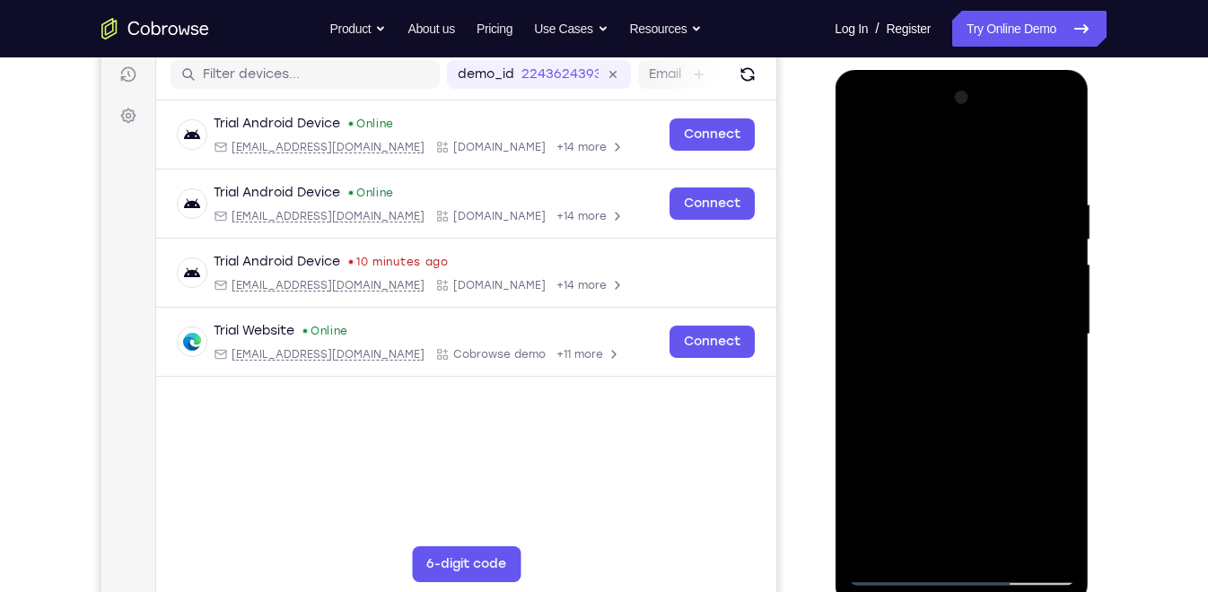
drag, startPoint x: 1027, startPoint y: 199, endPoint x: 935, endPoint y: 193, distance: 92.6
click at [935, 193] on div at bounding box center [961, 334] width 226 height 502
drag, startPoint x: 1007, startPoint y: 205, endPoint x: 883, endPoint y: 210, distance: 123.9
click at [883, 210] on div at bounding box center [961, 334] width 226 height 502
drag, startPoint x: 955, startPoint y: 332, endPoint x: 955, endPoint y: 211, distance: 121.1
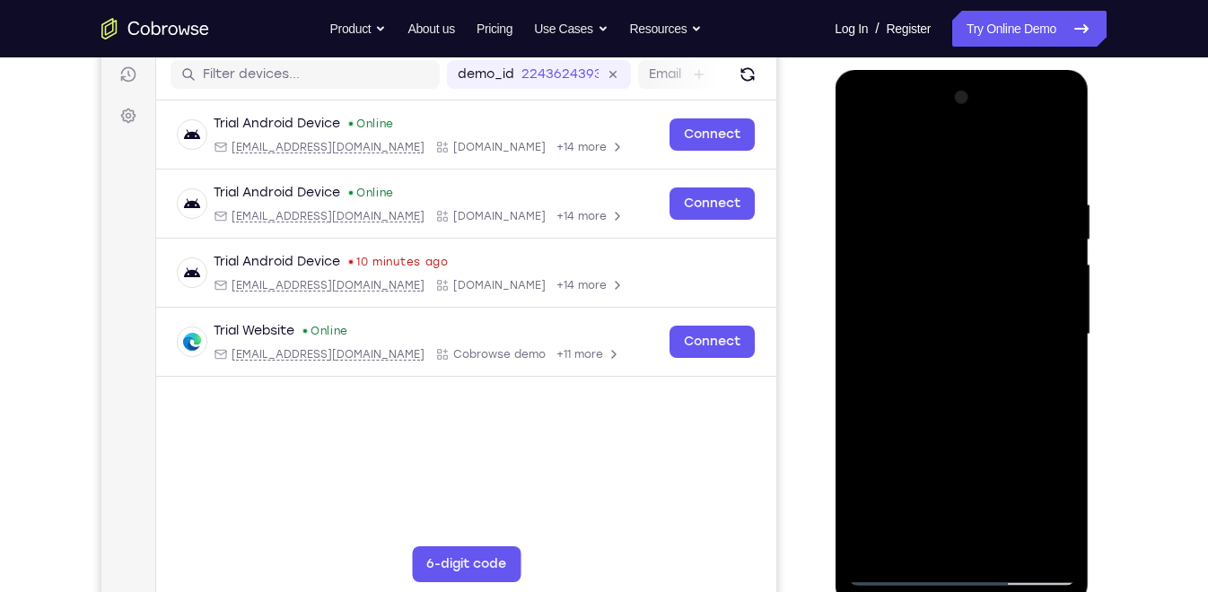
click at [955, 211] on div at bounding box center [961, 334] width 226 height 502
drag, startPoint x: 938, startPoint y: 432, endPoint x: 948, endPoint y: 291, distance: 141.2
click at [948, 291] on div at bounding box center [961, 334] width 226 height 502
drag, startPoint x: 947, startPoint y: 411, endPoint x: 956, endPoint y: 258, distance: 152.8
click at [956, 258] on div at bounding box center [961, 334] width 226 height 502
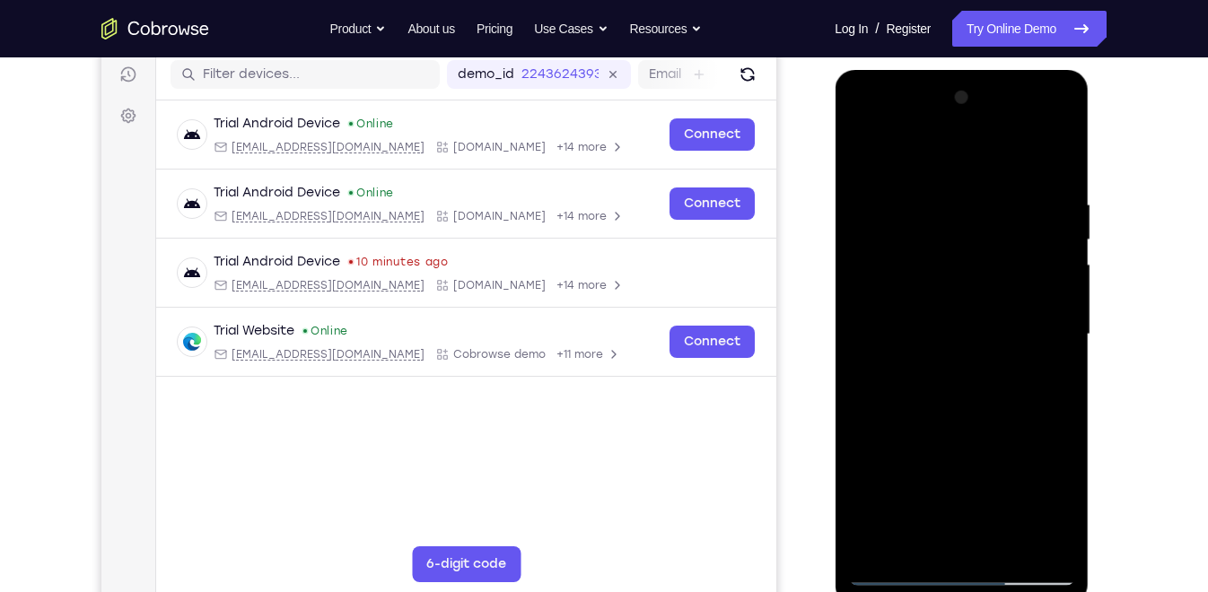
drag, startPoint x: 949, startPoint y: 370, endPoint x: 971, endPoint y: 280, distance: 92.3
click at [971, 280] on div at bounding box center [961, 334] width 226 height 502
click at [1060, 318] on div at bounding box center [961, 334] width 226 height 502
drag, startPoint x: 986, startPoint y: 386, endPoint x: 1003, endPoint y: 181, distance: 205.3
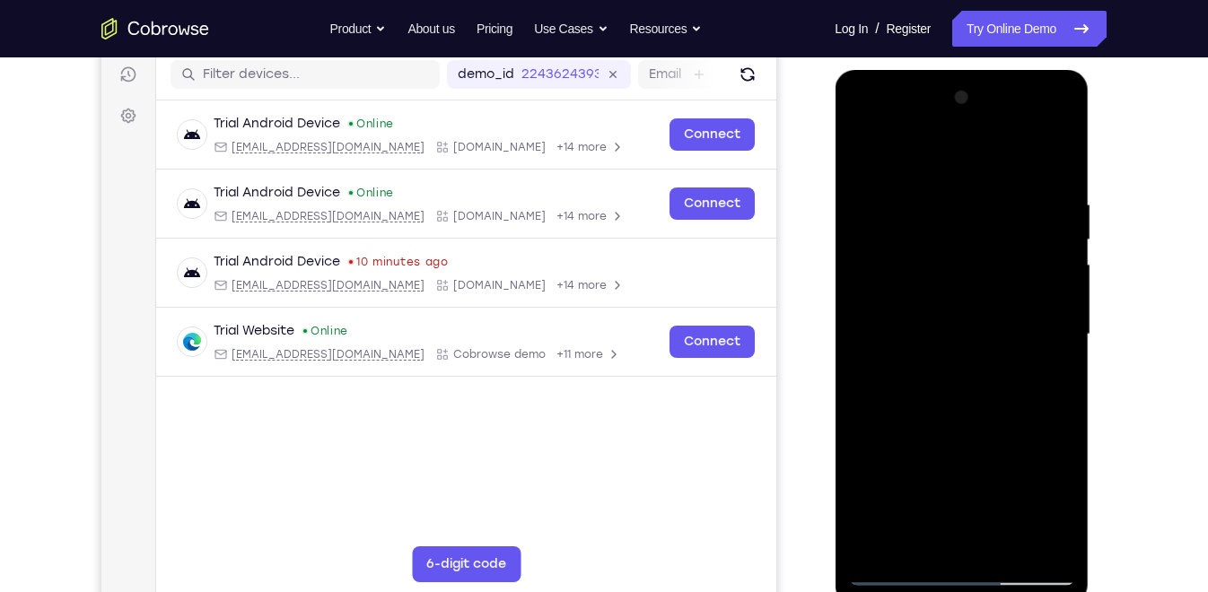
click at [1003, 181] on div at bounding box center [961, 334] width 226 height 502
drag, startPoint x: 980, startPoint y: 414, endPoint x: 980, endPoint y: 183, distance: 230.6
click at [980, 183] on div at bounding box center [961, 334] width 226 height 502
drag, startPoint x: 978, startPoint y: 380, endPoint x: 996, endPoint y: 149, distance: 231.3
click at [996, 149] on div at bounding box center [961, 334] width 226 height 502
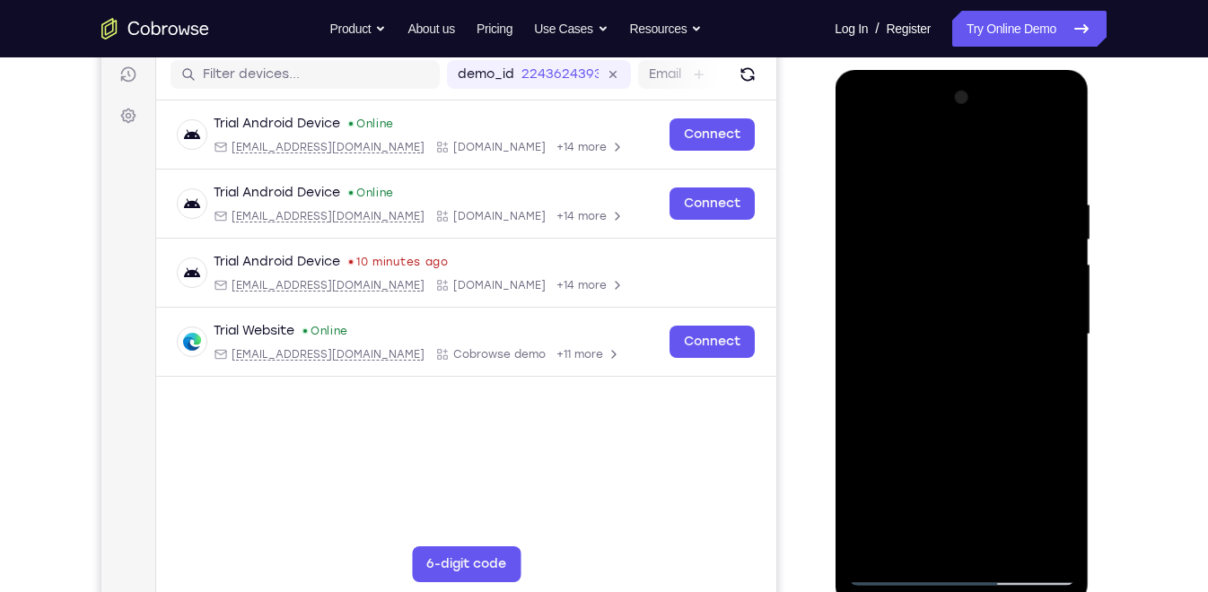
drag, startPoint x: 971, startPoint y: 411, endPoint x: 973, endPoint y: 276, distance: 134.6
click at [973, 276] on div at bounding box center [961, 334] width 226 height 502
drag, startPoint x: 963, startPoint y: 361, endPoint x: 976, endPoint y: 227, distance: 134.4
click at [976, 227] on div at bounding box center [961, 334] width 226 height 502
click at [1058, 335] on div at bounding box center [961, 334] width 226 height 502
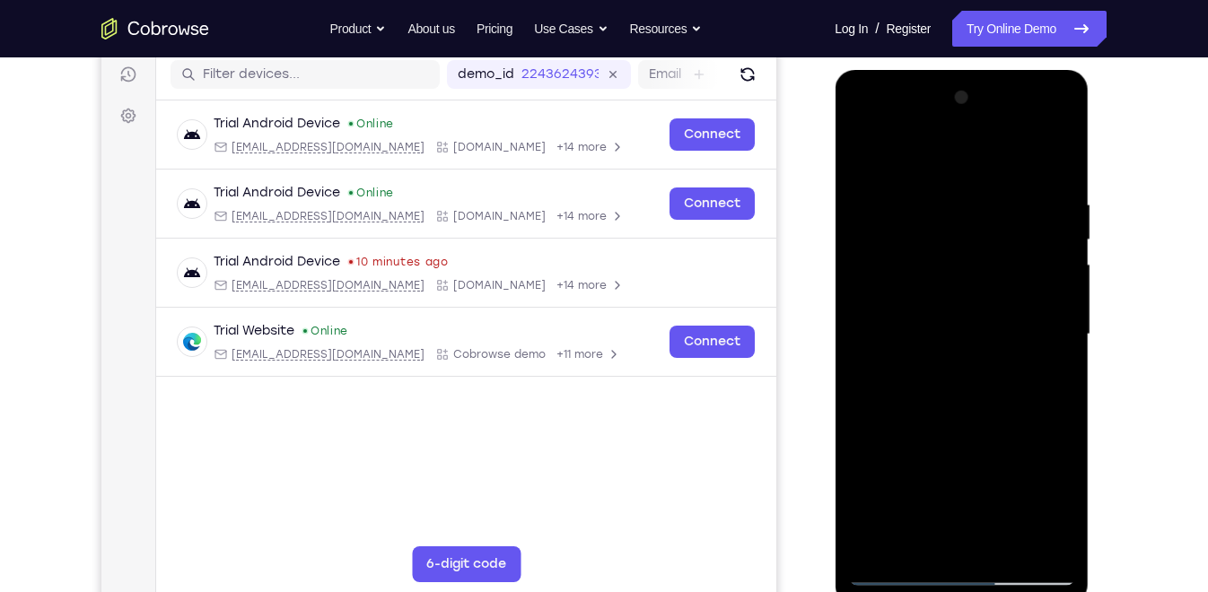
click at [1058, 335] on div at bounding box center [961, 334] width 226 height 502
click at [863, 169] on div at bounding box center [961, 334] width 226 height 502
click at [1056, 156] on div at bounding box center [961, 334] width 226 height 502
drag, startPoint x: 956, startPoint y: 378, endPoint x: 990, endPoint y: 172, distance: 208.3
click at [990, 172] on div at bounding box center [961, 334] width 226 height 502
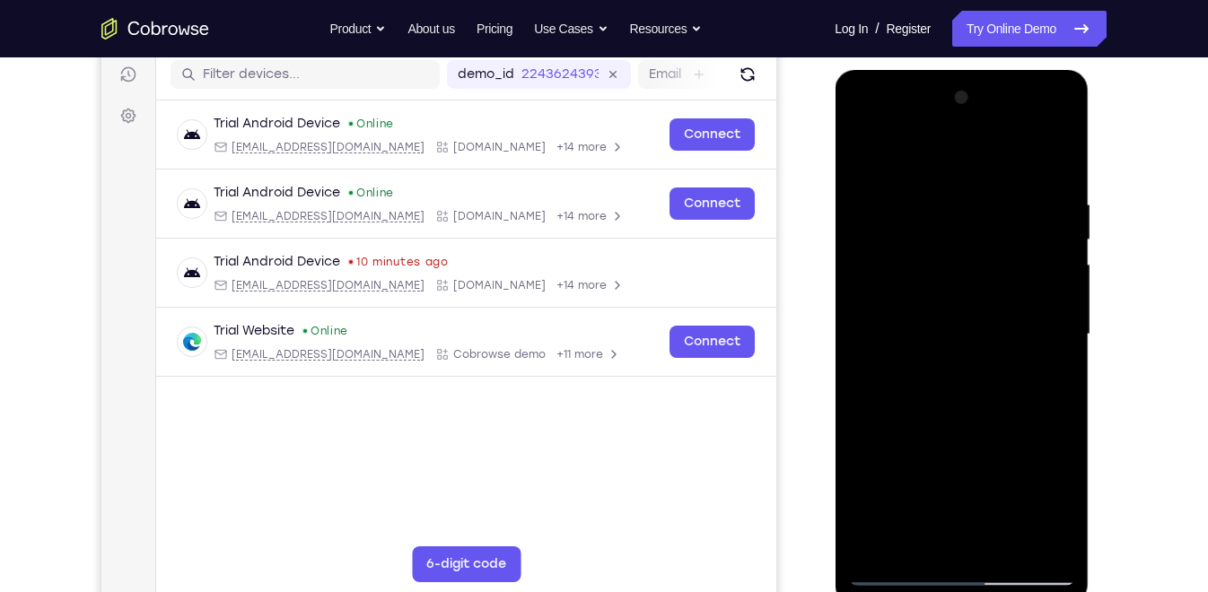
drag, startPoint x: 962, startPoint y: 367, endPoint x: 985, endPoint y: 211, distance: 157.8
click at [985, 211] on div at bounding box center [961, 334] width 226 height 502
drag, startPoint x: 968, startPoint y: 390, endPoint x: 1006, endPoint y: 229, distance: 165.8
click at [1006, 229] on div at bounding box center [961, 334] width 226 height 502
drag, startPoint x: 945, startPoint y: 486, endPoint x: 968, endPoint y: 292, distance: 195.2
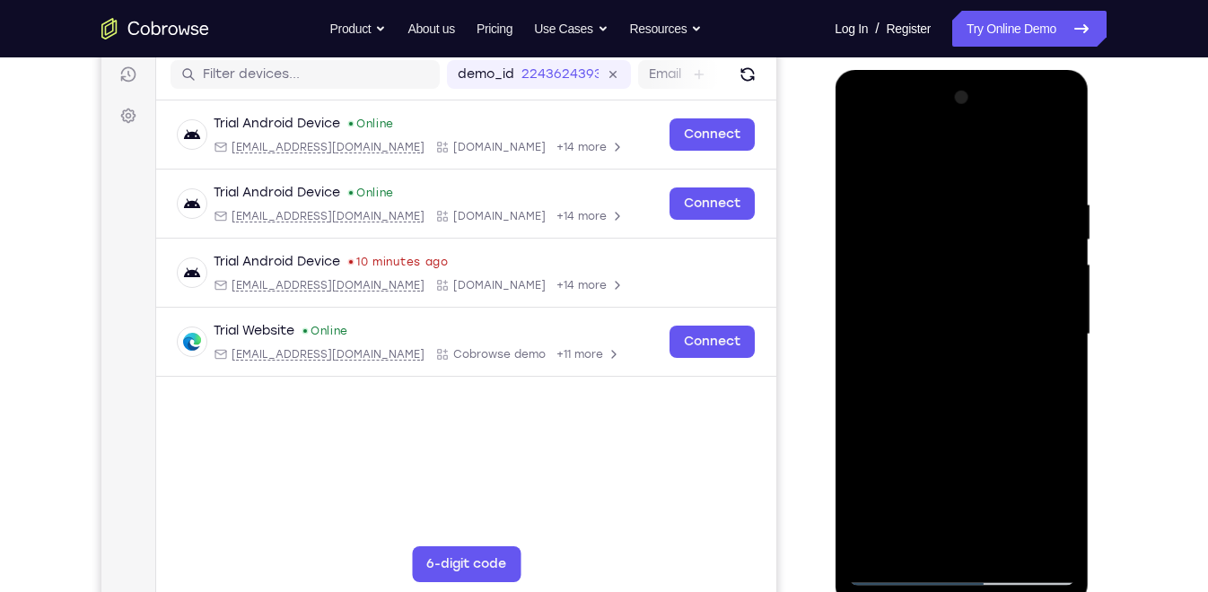
click at [968, 292] on div at bounding box center [961, 334] width 226 height 502
drag, startPoint x: 968, startPoint y: 369, endPoint x: 984, endPoint y: 252, distance: 117.7
click at [984, 252] on div at bounding box center [961, 334] width 226 height 502
drag, startPoint x: 982, startPoint y: 353, endPoint x: 1001, endPoint y: 96, distance: 257.3
click at [1001, 96] on div at bounding box center [961, 334] width 226 height 502
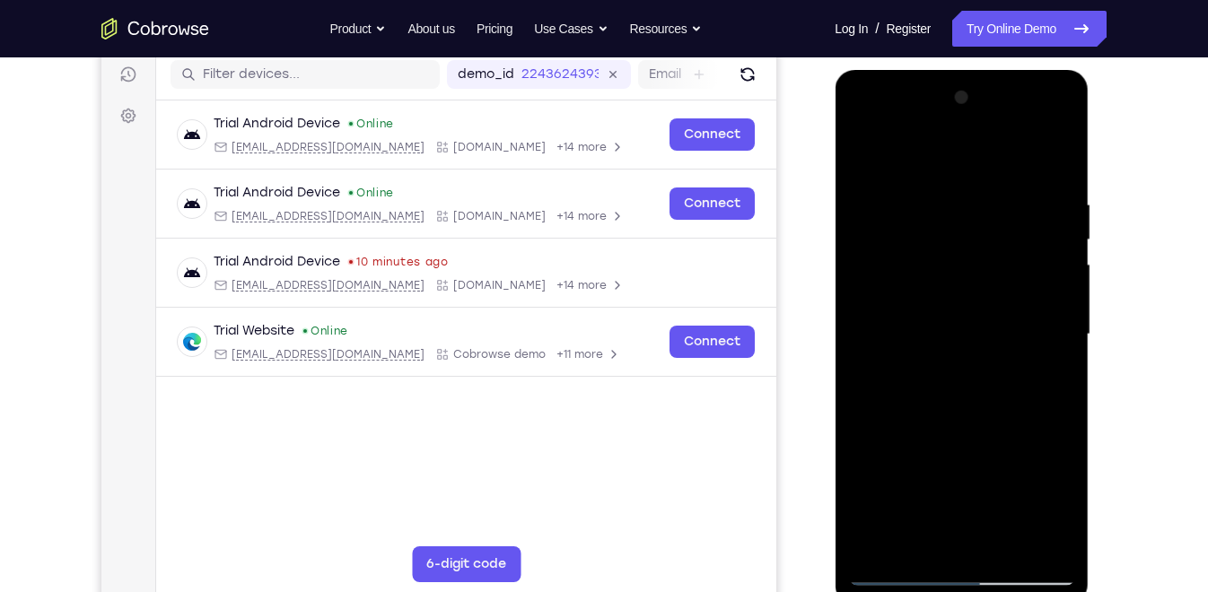
drag, startPoint x: 986, startPoint y: 351, endPoint x: 997, endPoint y: 196, distance: 155.6
click at [997, 196] on div at bounding box center [961, 334] width 226 height 502
drag, startPoint x: 942, startPoint y: 418, endPoint x: 963, endPoint y: 240, distance: 178.8
click at [963, 240] on div at bounding box center [961, 334] width 226 height 502
drag, startPoint x: 951, startPoint y: 408, endPoint x: 969, endPoint y: 214, distance: 195.5
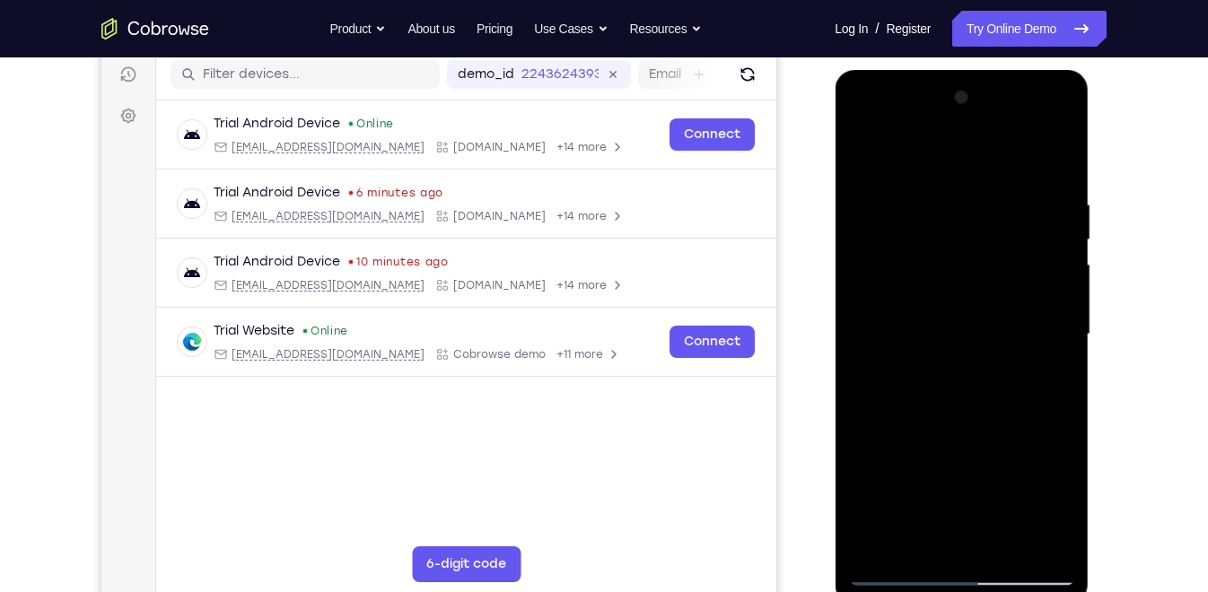
click at [969, 214] on div at bounding box center [961, 334] width 226 height 502
drag, startPoint x: 964, startPoint y: 406, endPoint x: 1000, endPoint y: 179, distance: 230.7
click at [1000, 179] on div at bounding box center [961, 334] width 226 height 502
drag, startPoint x: 985, startPoint y: 378, endPoint x: 1003, endPoint y: 203, distance: 175.9
click at [1003, 203] on div at bounding box center [961, 334] width 226 height 502
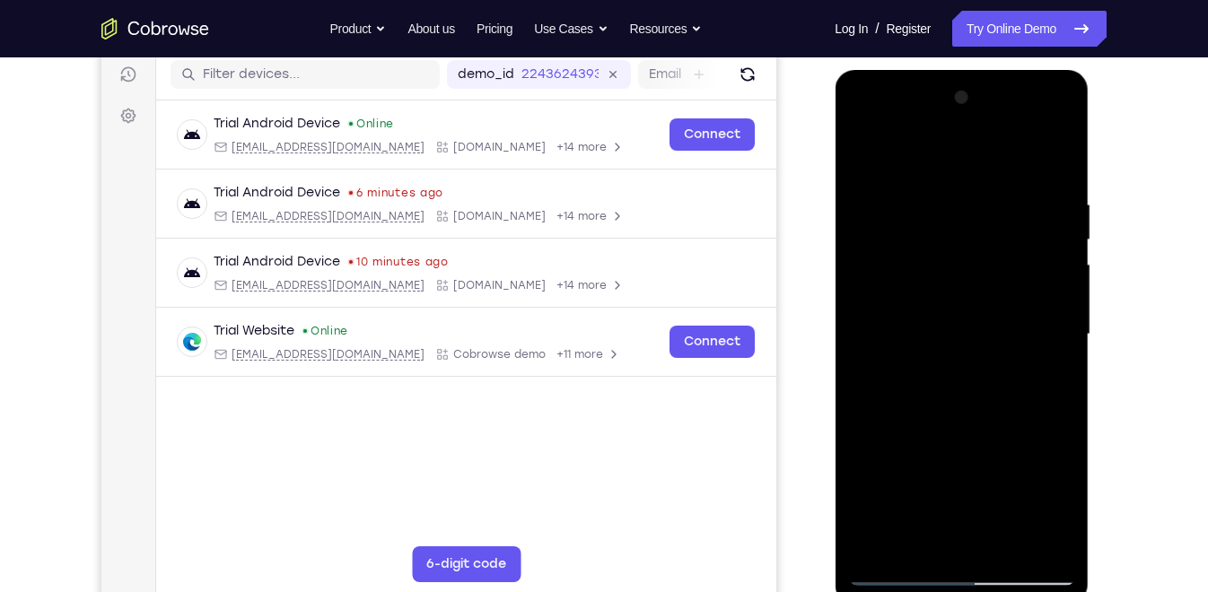
drag, startPoint x: 961, startPoint y: 413, endPoint x: 977, endPoint y: 307, distance: 107.1
click at [977, 307] on div at bounding box center [961, 334] width 226 height 502
drag, startPoint x: 973, startPoint y: 404, endPoint x: 999, endPoint y: 206, distance: 199.1
click at [999, 206] on div at bounding box center [961, 334] width 226 height 502
drag, startPoint x: 979, startPoint y: 380, endPoint x: 993, endPoint y: 197, distance: 183.6
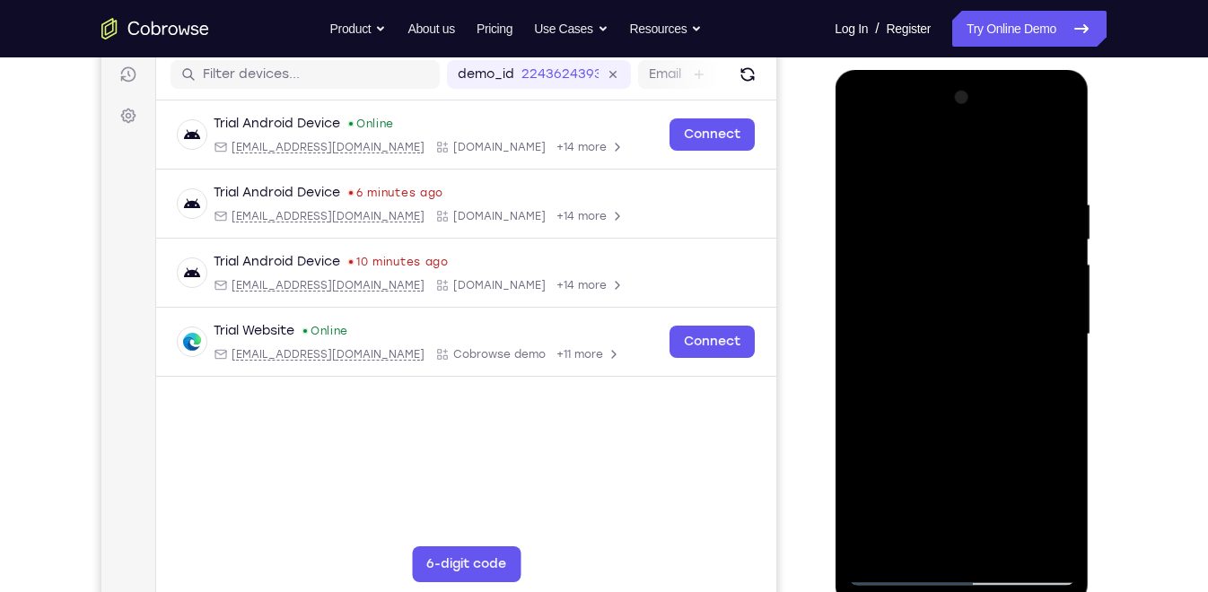
click at [993, 197] on div at bounding box center [961, 334] width 226 height 502
drag, startPoint x: 983, startPoint y: 397, endPoint x: 996, endPoint y: 225, distance: 172.7
click at [996, 225] on div at bounding box center [961, 334] width 226 height 502
drag
click at [989, 305] on div at bounding box center [961, 334] width 226 height 502
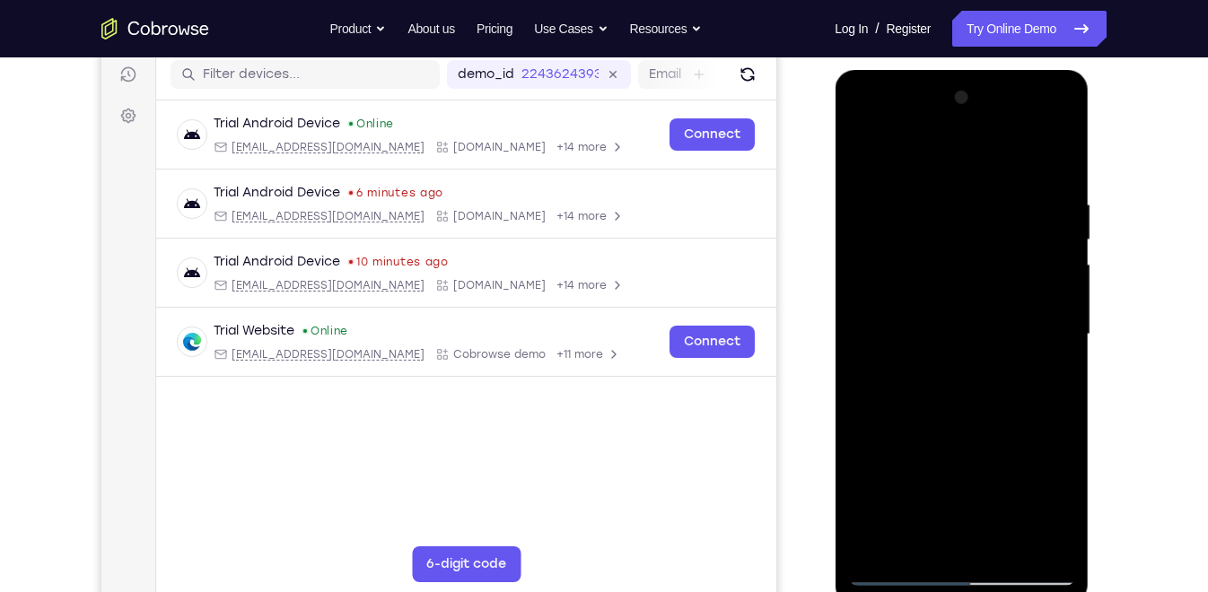
click at [989, 305] on div at bounding box center [961, 334] width 226 height 502
click at [990, 329] on div at bounding box center [961, 334] width 226 height 502
click at [1060, 322] on div at bounding box center [961, 334] width 226 height 502
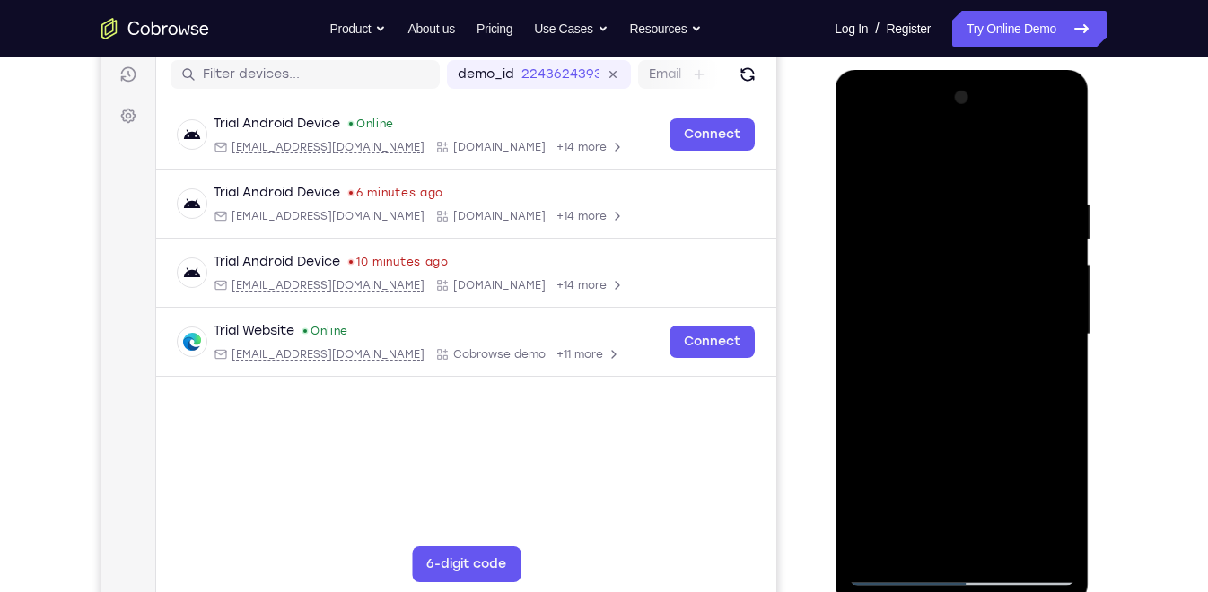
click at [1060, 322] on div at bounding box center [961, 334] width 226 height 502
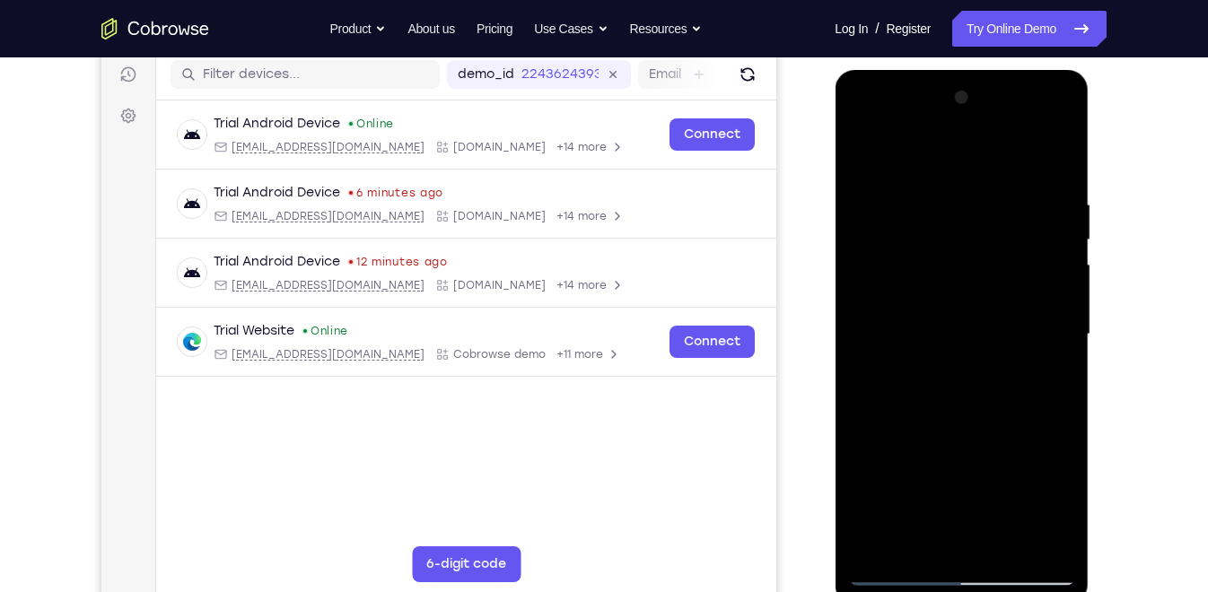
click at [1060, 322] on div at bounding box center [961, 334] width 226 height 502
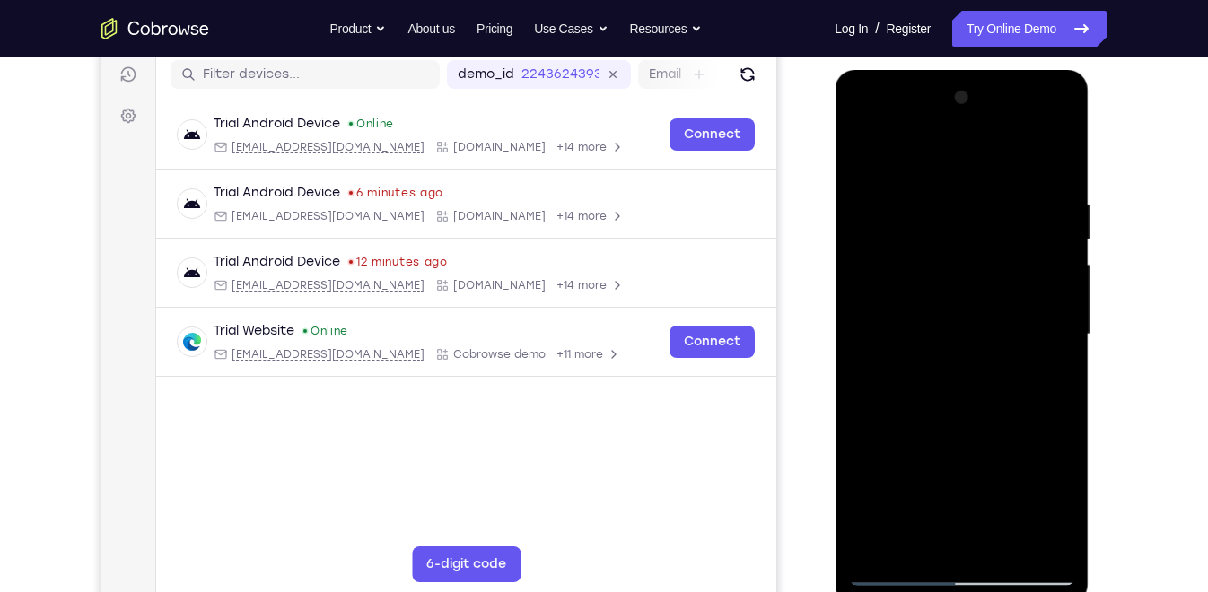
drag, startPoint x: 991, startPoint y: 377, endPoint x: 1001, endPoint y: 219, distance: 158.2
click at [1001, 219] on div at bounding box center [961, 334] width 226 height 502
drag, startPoint x: 959, startPoint y: 422, endPoint x: 969, endPoint y: 249, distance: 172.5
click at [969, 249] on div at bounding box center [961, 334] width 226 height 502
drag, startPoint x: 952, startPoint y: 432, endPoint x: 977, endPoint y: 222, distance: 212.3
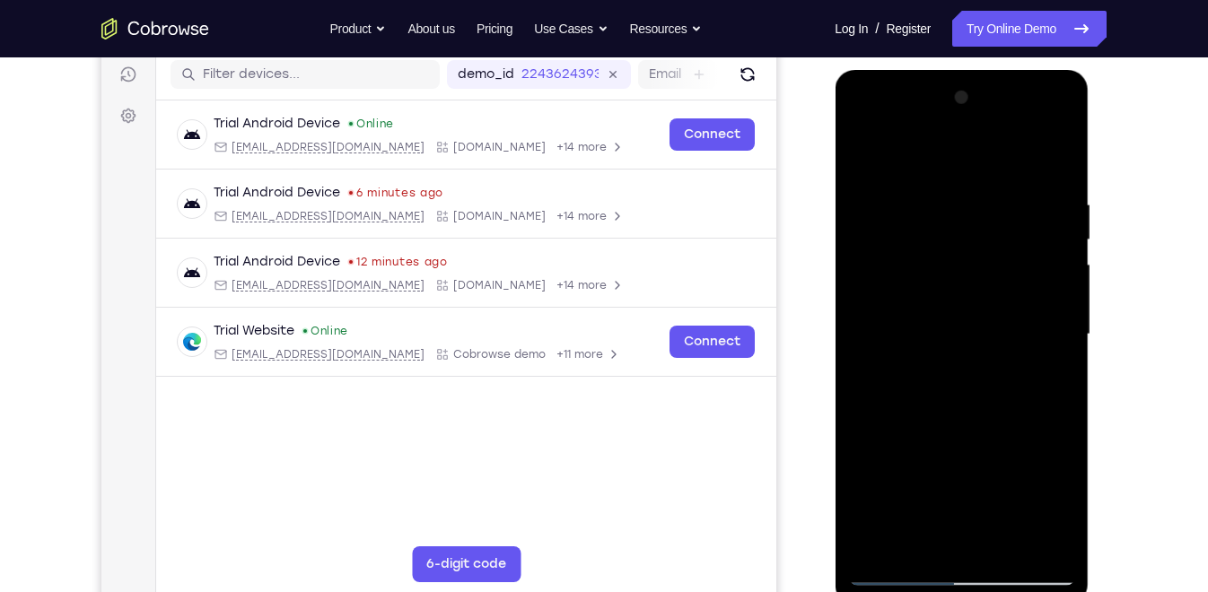
click at [977, 222] on div at bounding box center [961, 334] width 226 height 502
drag, startPoint x: 973, startPoint y: 353, endPoint x: 981, endPoint y: 172, distance: 180.5
click at [981, 172] on div at bounding box center [961, 334] width 226 height 502
drag, startPoint x: 977, startPoint y: 400, endPoint x: 983, endPoint y: 301, distance: 99.8
click at [983, 301] on div at bounding box center [961, 334] width 226 height 502
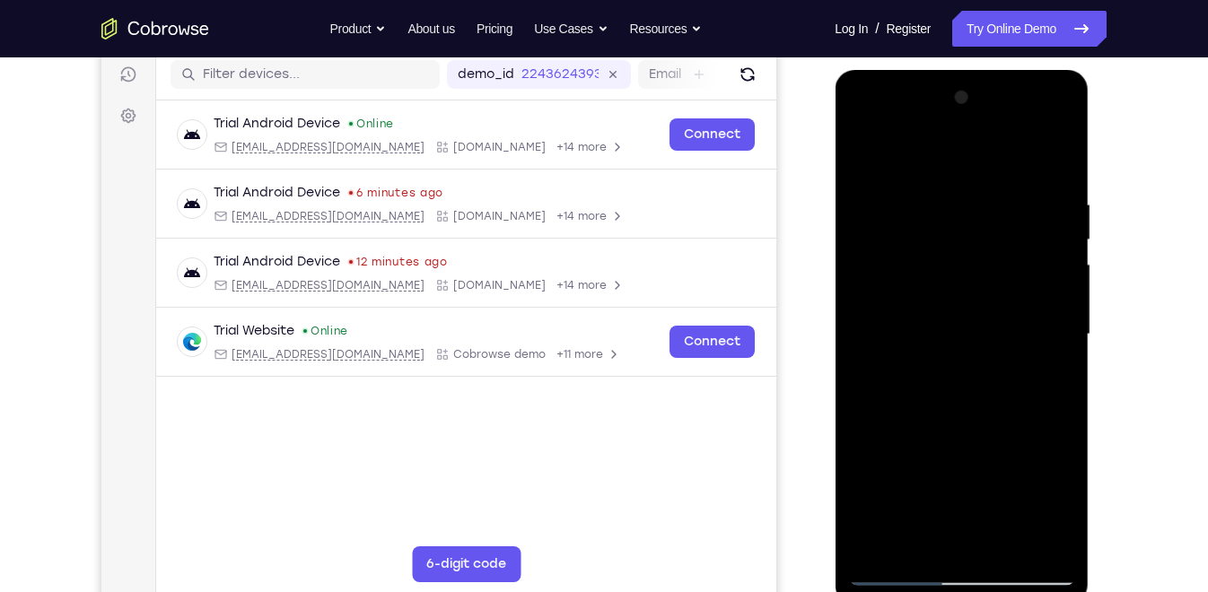
drag, startPoint x: 947, startPoint y: 441, endPoint x: 953, endPoint y: 405, distance: 36.3
click at [953, 405] on div at bounding box center [961, 334] width 226 height 502
drag, startPoint x: 959, startPoint y: 428, endPoint x: 968, endPoint y: 249, distance: 179.7
click at [968, 249] on div at bounding box center [961, 334] width 226 height 502
drag, startPoint x: 965, startPoint y: 396, endPoint x: 969, endPoint y: 231, distance: 164.2
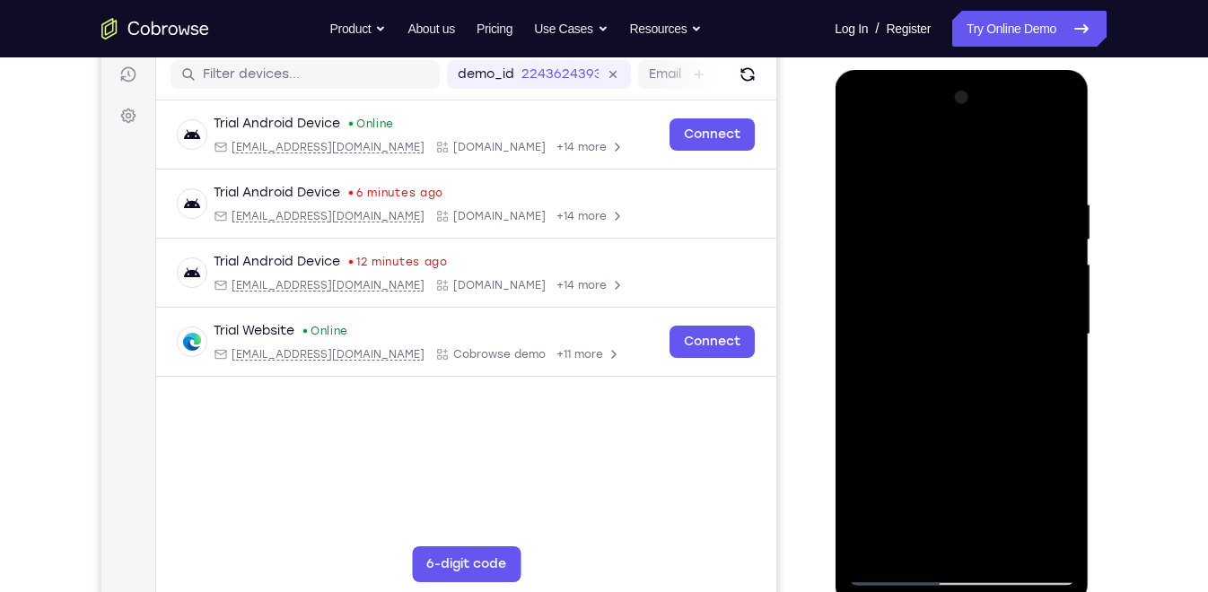
click at [969, 231] on div at bounding box center [961, 334] width 226 height 502
drag, startPoint x: 973, startPoint y: 388, endPoint x: 989, endPoint y: 299, distance: 90.1
click at [989, 299] on div at bounding box center [961, 334] width 226 height 502
click at [1056, 304] on div at bounding box center [961, 334] width 226 height 502
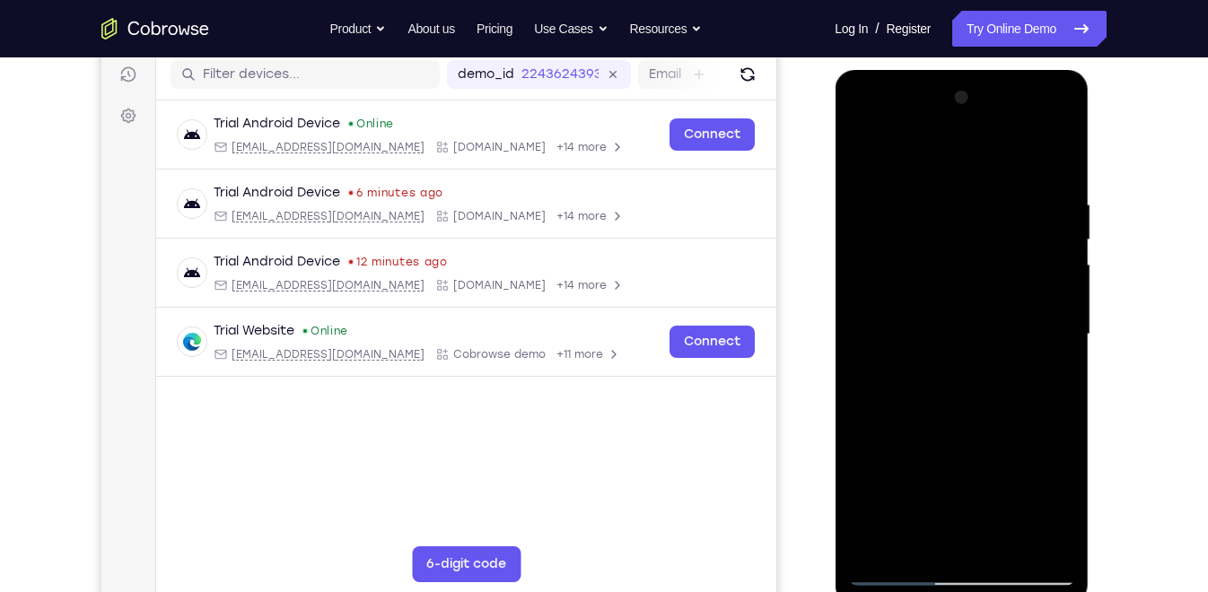
drag, startPoint x: 1009, startPoint y: 347, endPoint x: 958, endPoint y: 113, distance: 239.7
click at [958, 113] on div at bounding box center [961, 334] width 226 height 502
drag, startPoint x: 943, startPoint y: 406, endPoint x: 960, endPoint y: 227, distance: 179.4
click at [960, 227] on div at bounding box center [961, 334] width 226 height 502
drag, startPoint x: 964, startPoint y: 358, endPoint x: 976, endPoint y: 239, distance: 119.9
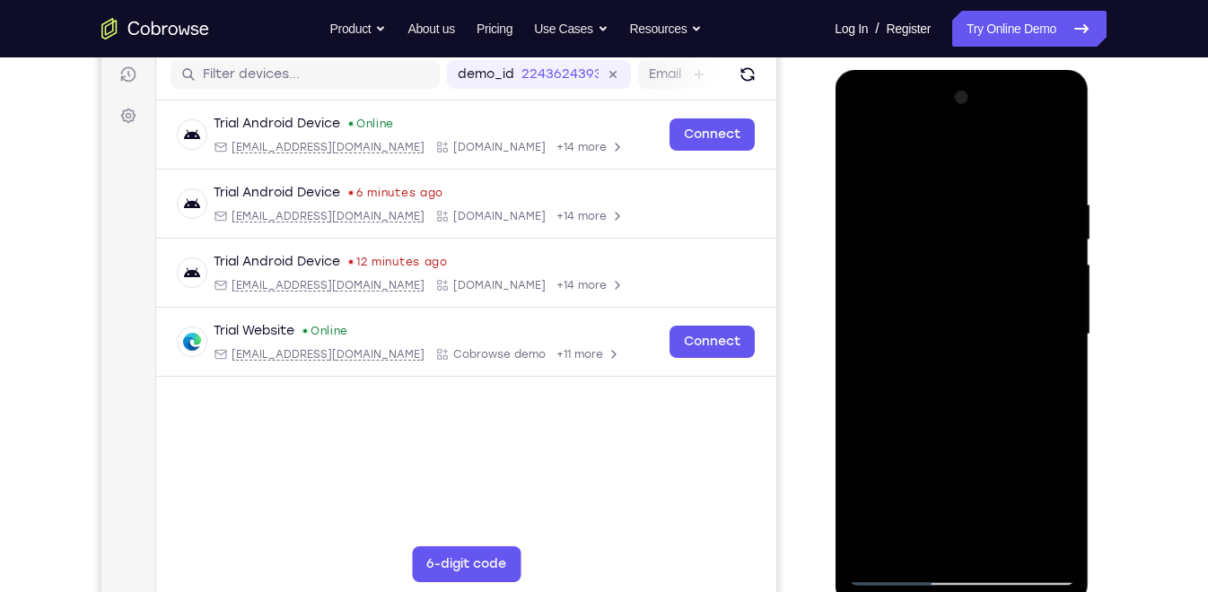
click at [976, 239] on div at bounding box center [961, 334] width 226 height 502
drag, startPoint x: 974, startPoint y: 302, endPoint x: 976, endPoint y: 278, distance: 24.3
click at [976, 278] on div at bounding box center [961, 334] width 226 height 502
drag, startPoint x: 952, startPoint y: 415, endPoint x: 964, endPoint y: 309, distance: 107.5
click at [964, 309] on div at bounding box center [961, 334] width 226 height 502
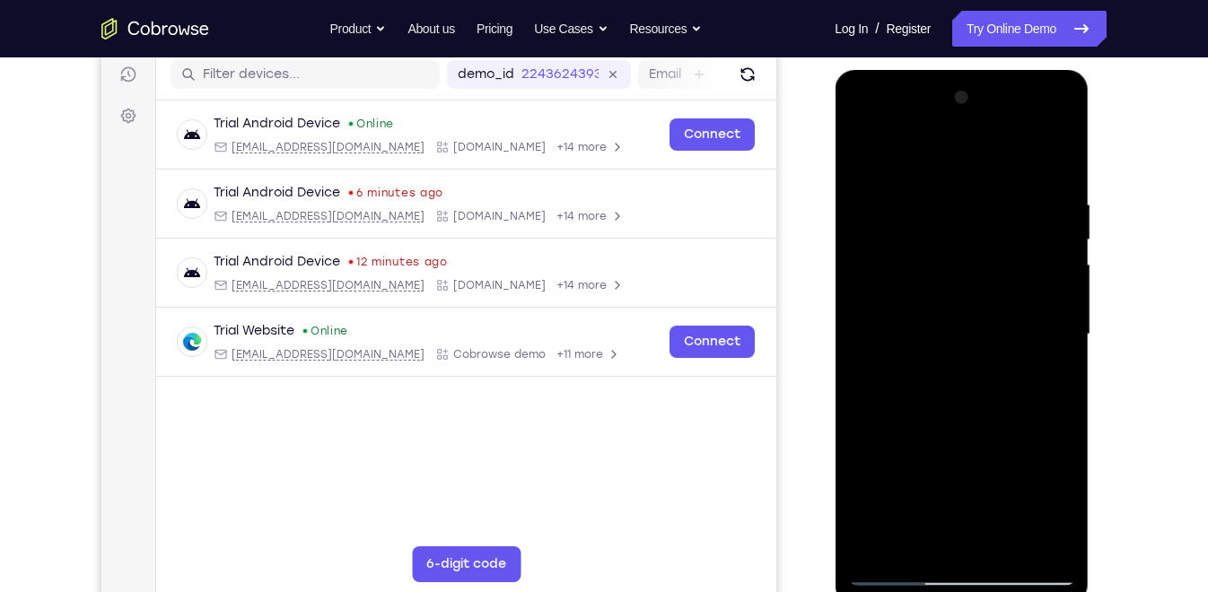
drag, startPoint x: 944, startPoint y: 396, endPoint x: 964, endPoint y: 208, distance: 188.6
click at [964, 208] on div at bounding box center [961, 334] width 226 height 502
drag, startPoint x: 938, startPoint y: 401, endPoint x: 955, endPoint y: 206, distance: 195.5
click at [955, 206] on div at bounding box center [961, 334] width 226 height 502
drag, startPoint x: 938, startPoint y: 405, endPoint x: 958, endPoint y: 223, distance: 183.3
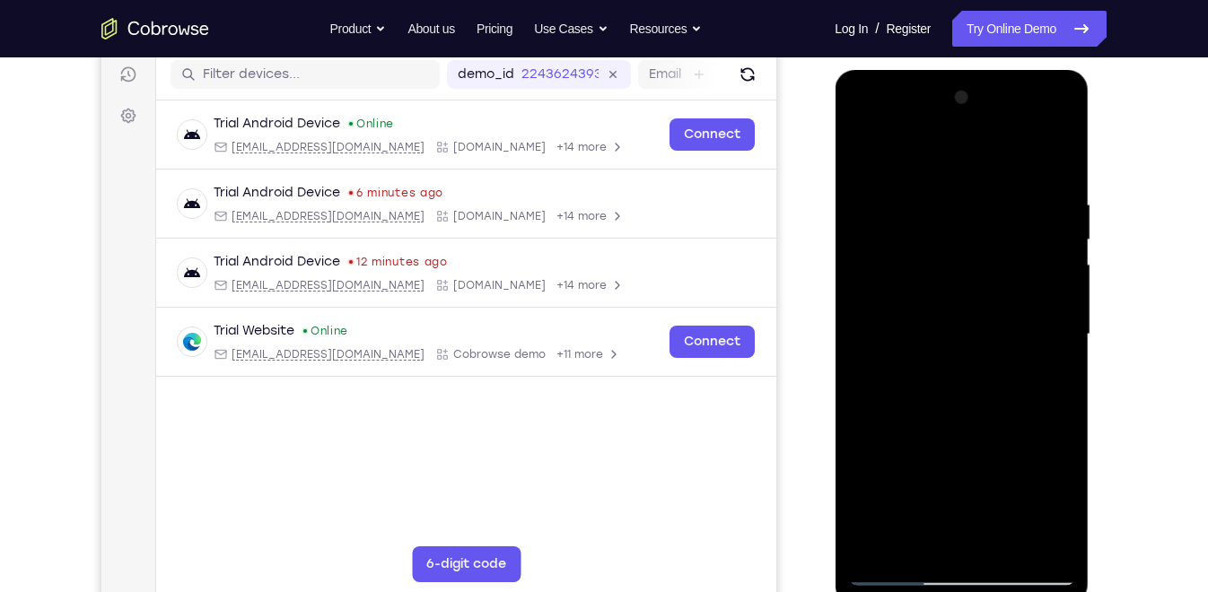
click at [958, 223] on div at bounding box center [961, 334] width 226 height 502
drag, startPoint x: 945, startPoint y: 394, endPoint x: 945, endPoint y: 258, distance: 135.5
click at [945, 258] on div at bounding box center [961, 334] width 226 height 502
drag, startPoint x: 971, startPoint y: 325, endPoint x: 982, endPoint y: 180, distance: 144.8
click at [982, 180] on div at bounding box center [961, 334] width 226 height 502
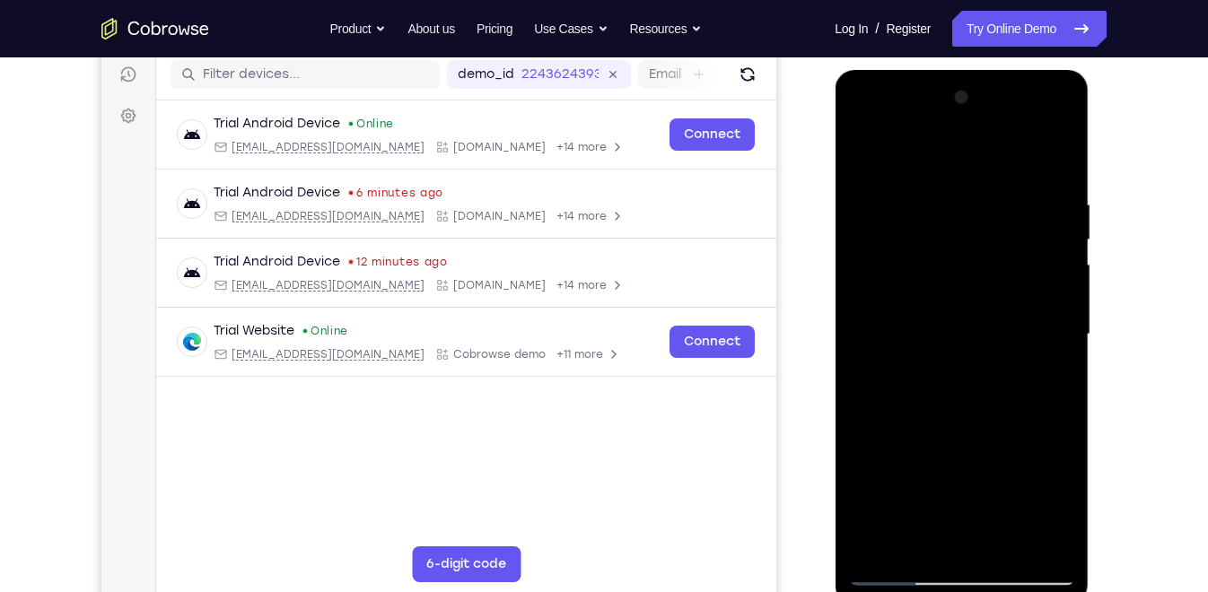
drag, startPoint x: 985, startPoint y: 449, endPoint x: 985, endPoint y: 415, distance: 33.2
click at [985, 415] on div at bounding box center [961, 334] width 226 height 502
drag, startPoint x: 980, startPoint y: 449, endPoint x: 982, endPoint y: 290, distance: 159.7
click at [982, 290] on div at bounding box center [961, 334] width 226 height 502
drag, startPoint x: 982, startPoint y: 366, endPoint x: 982, endPoint y: 211, distance: 155.2
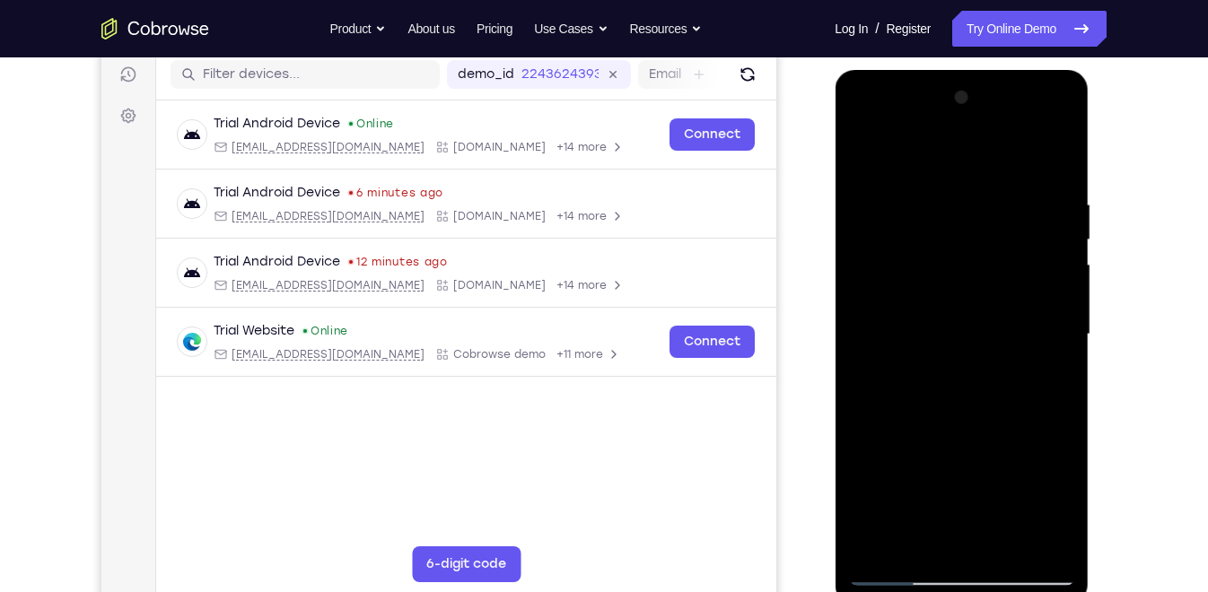
click at [982, 211] on div at bounding box center [961, 334] width 226 height 502
drag, startPoint x: 998, startPoint y: 362, endPoint x: 982, endPoint y: 253, distance: 110.5
click at [982, 253] on div at bounding box center [961, 334] width 226 height 502
click at [1056, 321] on div at bounding box center [961, 334] width 226 height 502
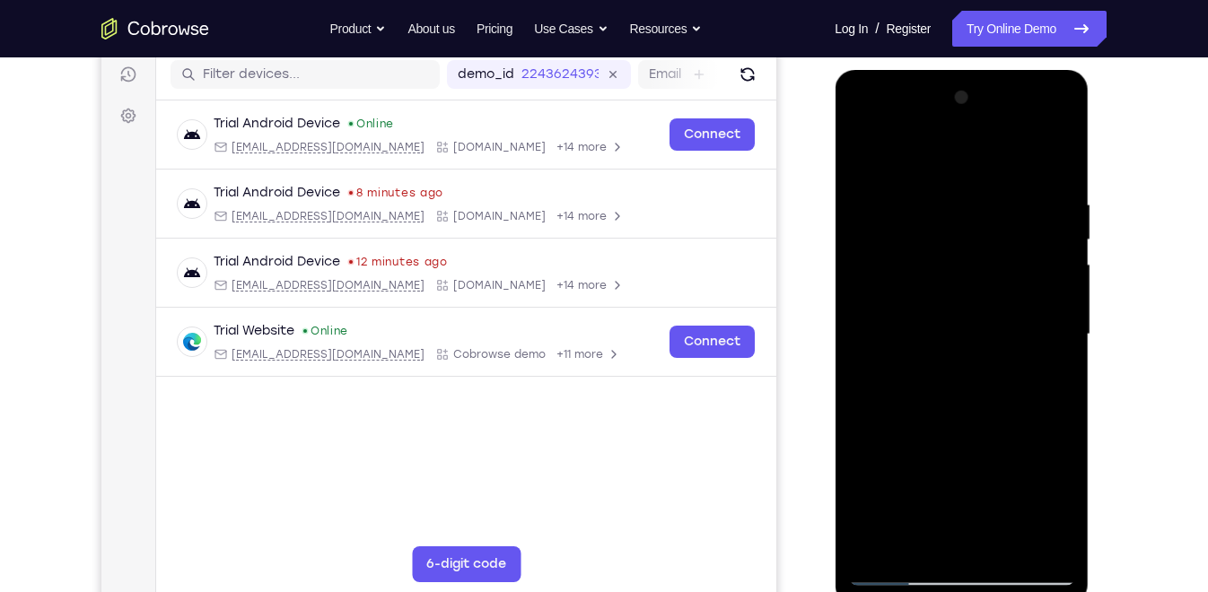
click at [1059, 324] on div at bounding box center [961, 334] width 226 height 502
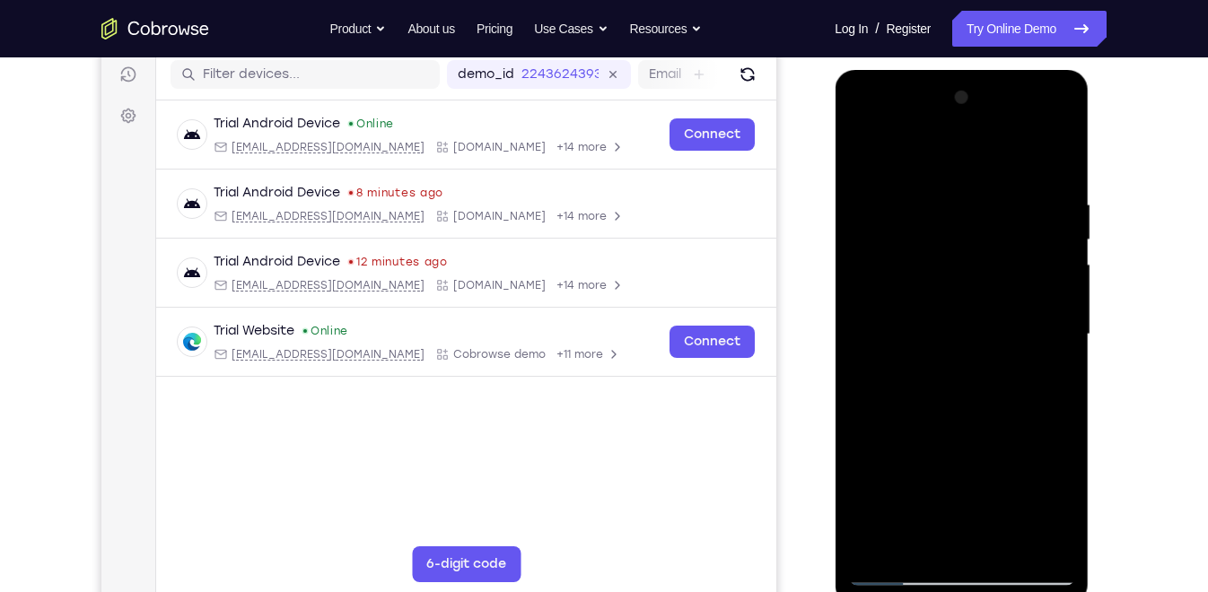
click at [1059, 324] on div at bounding box center [961, 334] width 226 height 502
drag, startPoint x: 1007, startPoint y: 387, endPoint x: 994, endPoint y: 242, distance: 145.0
click at [994, 242] on div at bounding box center [961, 334] width 226 height 502
drag, startPoint x: 958, startPoint y: 380, endPoint x: 979, endPoint y: 223, distance: 159.2
click at [979, 223] on div at bounding box center [961, 334] width 226 height 502
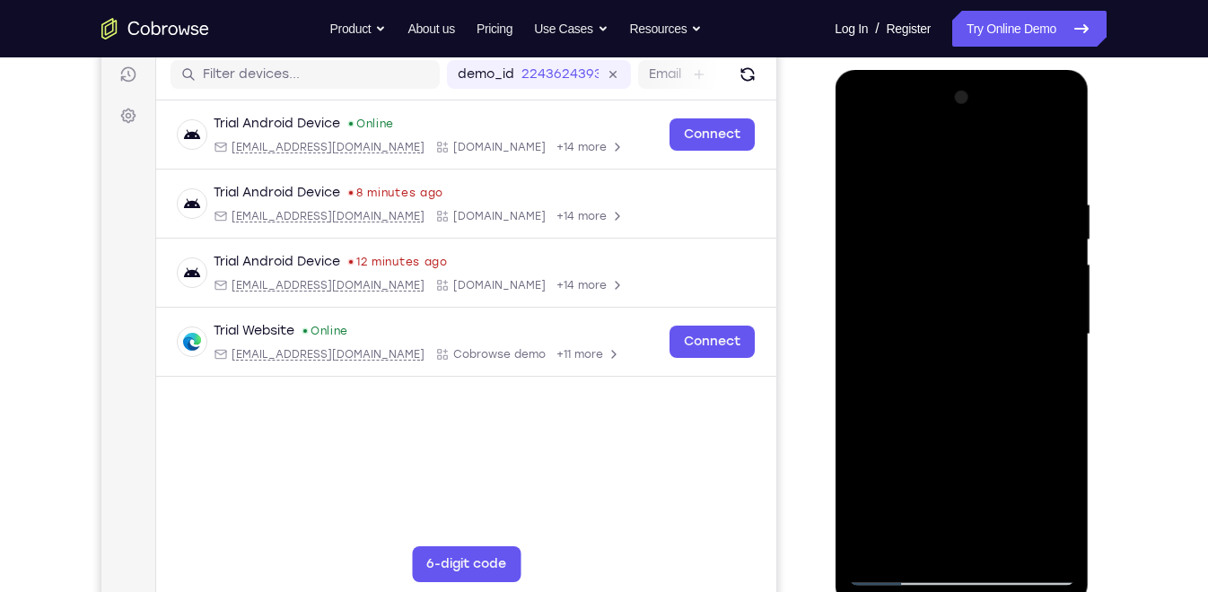
drag, startPoint x: 970, startPoint y: 322, endPoint x: 982, endPoint y: 199, distance: 123.5
click at [982, 199] on div at bounding box center [961, 334] width 226 height 502
drag, startPoint x: 981, startPoint y: 342, endPoint x: 992, endPoint y: 190, distance: 152.1
click at [992, 190] on div at bounding box center [961, 334] width 226 height 502
drag, startPoint x: 969, startPoint y: 365, endPoint x: 958, endPoint y: 121, distance: 244.3
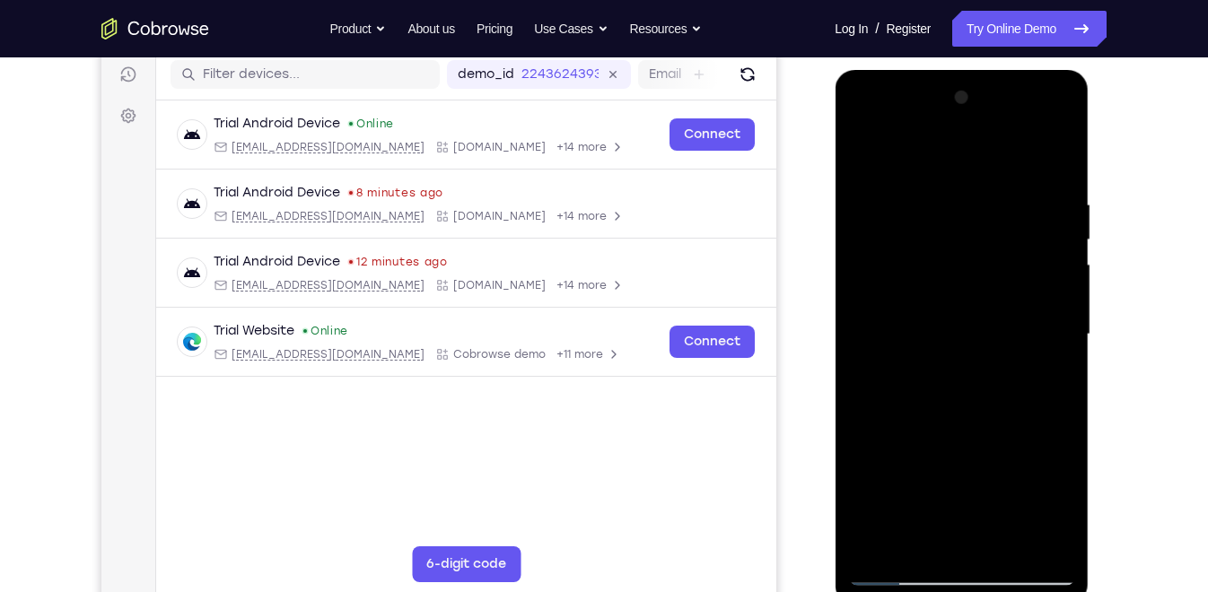
click at [958, 121] on div at bounding box center [961, 334] width 226 height 502
drag, startPoint x: 1012, startPoint y: 402, endPoint x: 1031, endPoint y: 203, distance: 200.1
click at [1031, 203] on div at bounding box center [961, 334] width 226 height 502
drag, startPoint x: 975, startPoint y: 437, endPoint x: 1003, endPoint y: 240, distance: 199.3
click at [1003, 240] on div at bounding box center [961, 334] width 226 height 502
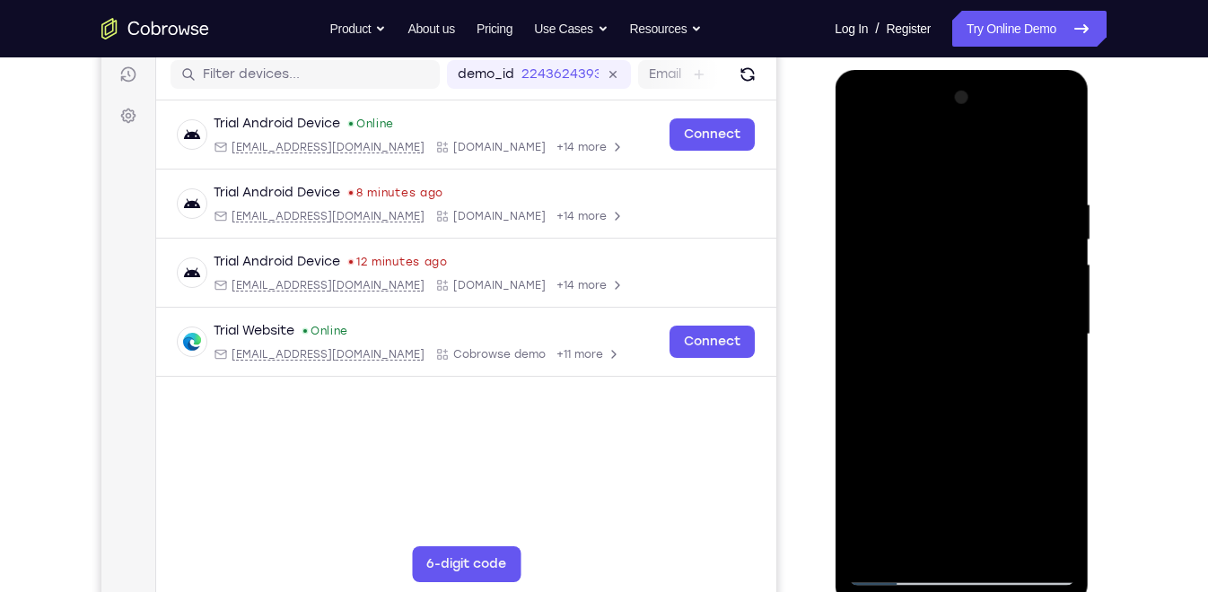
drag, startPoint x: 971, startPoint y: 428, endPoint x: 987, endPoint y: 178, distance: 250.8
click at [987, 178] on div at bounding box center [961, 334] width 226 height 502
drag, startPoint x: 978, startPoint y: 422, endPoint x: 983, endPoint y: 243, distance: 178.6
click at [983, 243] on div at bounding box center [961, 334] width 226 height 502
drag, startPoint x: 975, startPoint y: 375, endPoint x: 986, endPoint y: 235, distance: 140.4
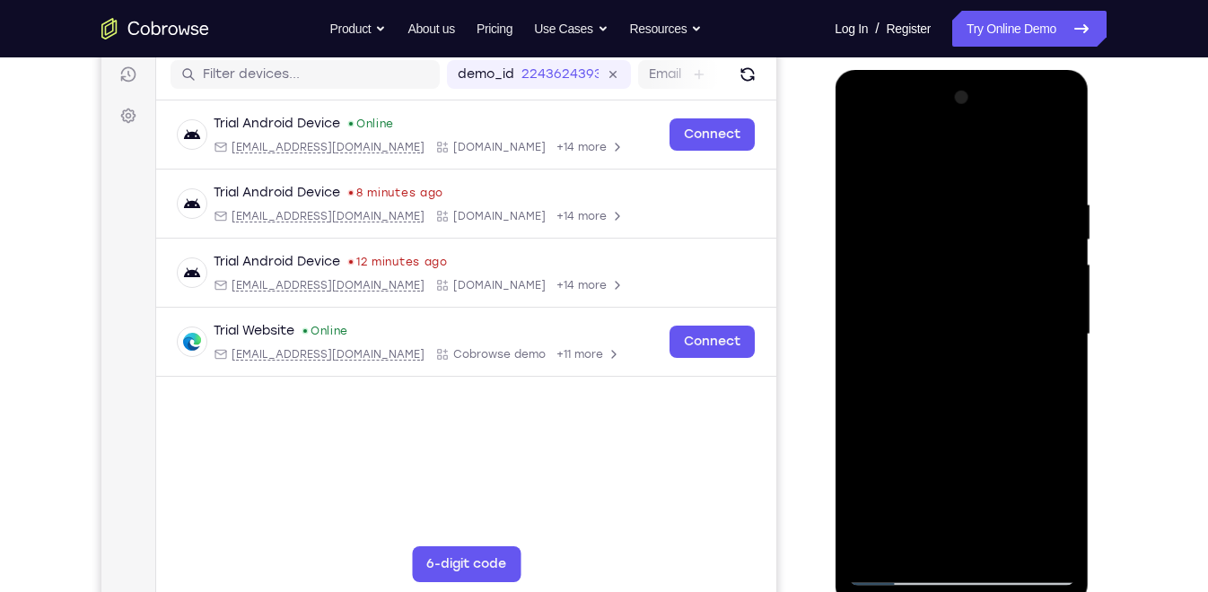
click at [986, 235] on div at bounding box center [961, 334] width 226 height 502
drag, startPoint x: 990, startPoint y: 364, endPoint x: 1008, endPoint y: 169, distance: 196.4
click at [1008, 169] on div at bounding box center [961, 334] width 226 height 502
drag, startPoint x: 987, startPoint y: 356, endPoint x: 1001, endPoint y: 196, distance: 161.2
click at [1001, 196] on div at bounding box center [961, 334] width 226 height 502
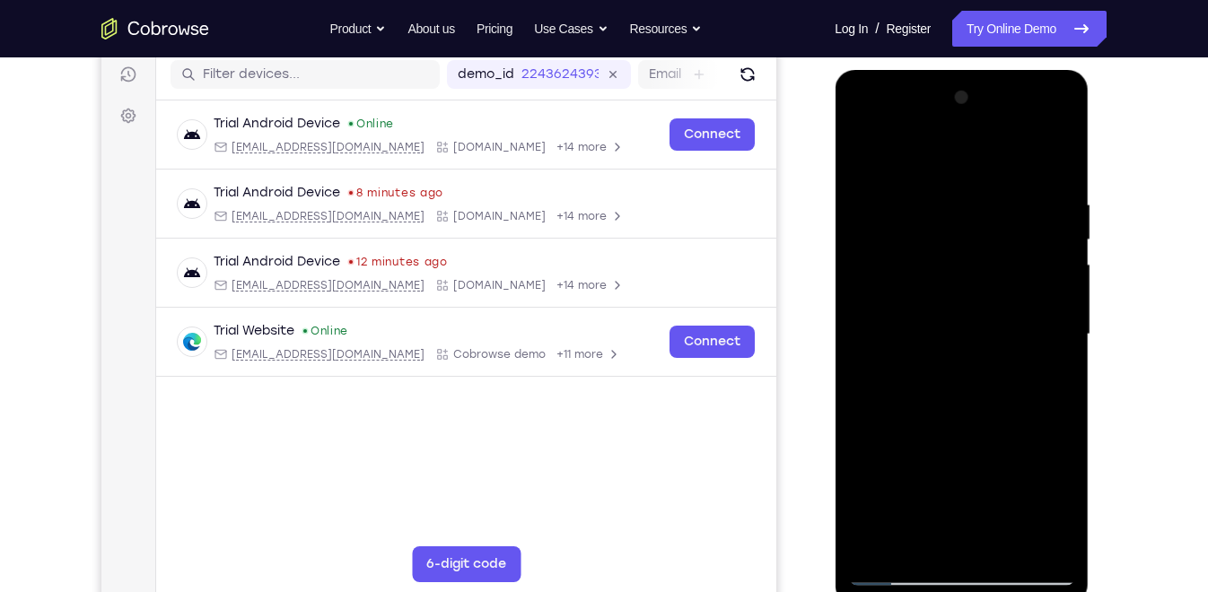
drag, startPoint x: 955, startPoint y: 388, endPoint x: 958, endPoint y: 276, distance: 111.3
click at [958, 276] on div at bounding box center [961, 334] width 226 height 502
drag, startPoint x: 989, startPoint y: 447, endPoint x: 1001, endPoint y: 212, distance: 235.4
click at [1001, 212] on div at bounding box center [961, 334] width 226 height 502
drag, startPoint x: 1001, startPoint y: 364, endPoint x: 1012, endPoint y: 218, distance: 146.6
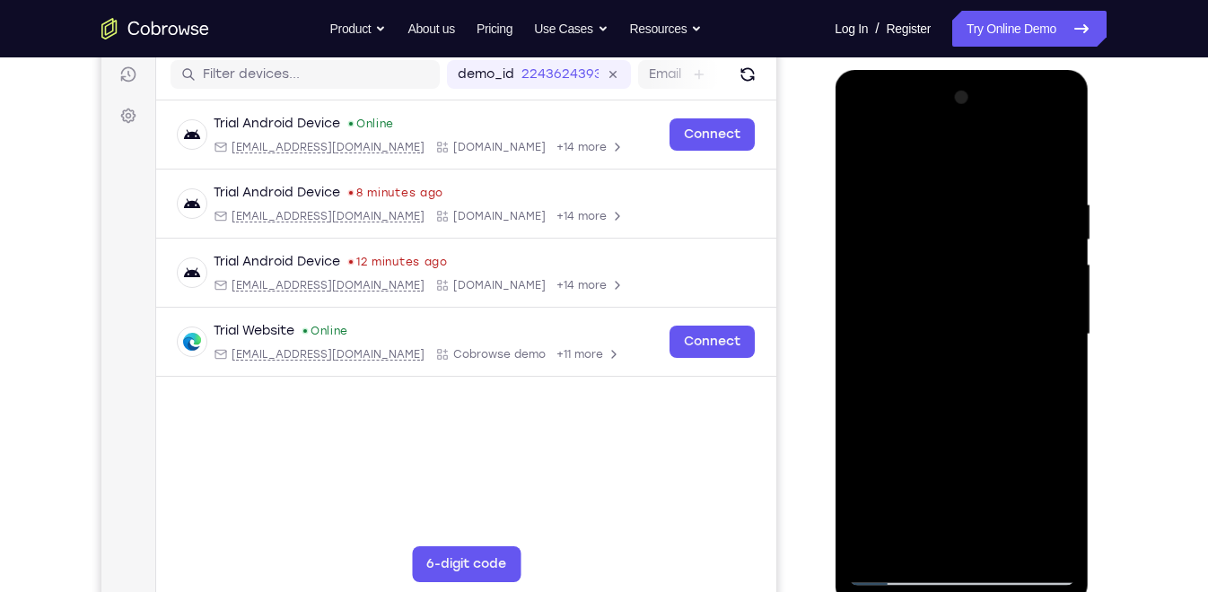
click at [1012, 218] on div at bounding box center [961, 334] width 226 height 502
drag, startPoint x: 980, startPoint y: 396, endPoint x: 984, endPoint y: 346, distance: 49.5
click at [984, 346] on div at bounding box center [961, 334] width 226 height 502
drag, startPoint x: 947, startPoint y: 461, endPoint x: 983, endPoint y: 212, distance: 252.1
click at [983, 212] on div at bounding box center [961, 334] width 226 height 502
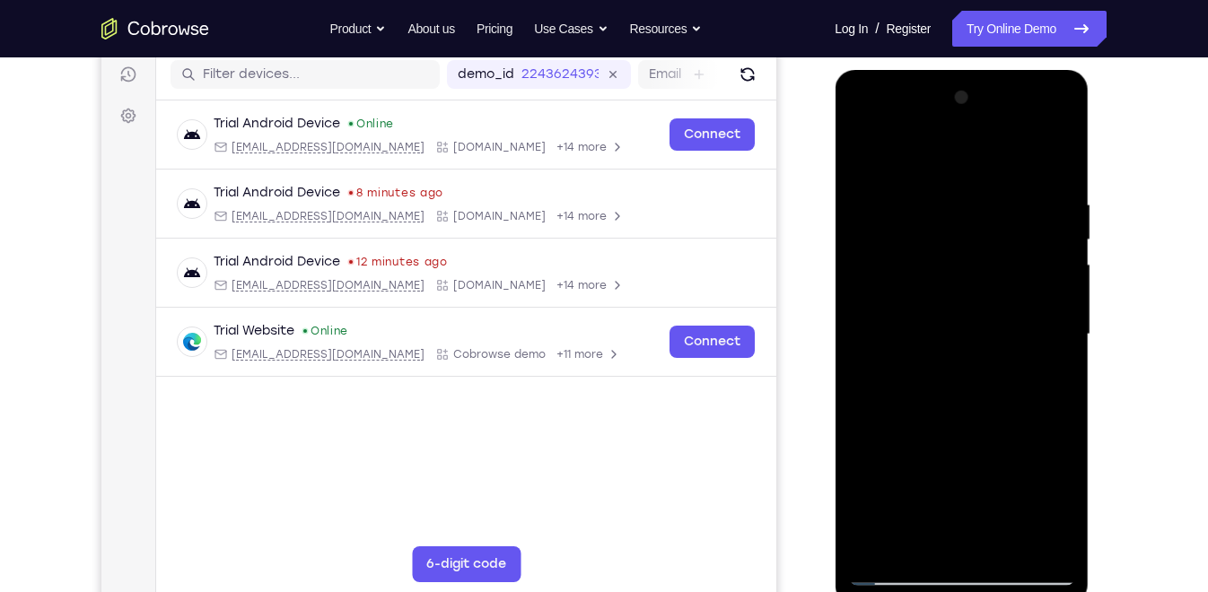
drag, startPoint x: 963, startPoint y: 372, endPoint x: 969, endPoint y: 180, distance: 192.1
click at [969, 180] on div at bounding box center [961, 334] width 226 height 502
drag, startPoint x: 924, startPoint y: 359, endPoint x: 955, endPoint y: 167, distance: 194.5
click at [955, 167] on div at bounding box center [961, 334] width 226 height 502
drag, startPoint x: 950, startPoint y: 368, endPoint x: 993, endPoint y: 172, distance: 200.3
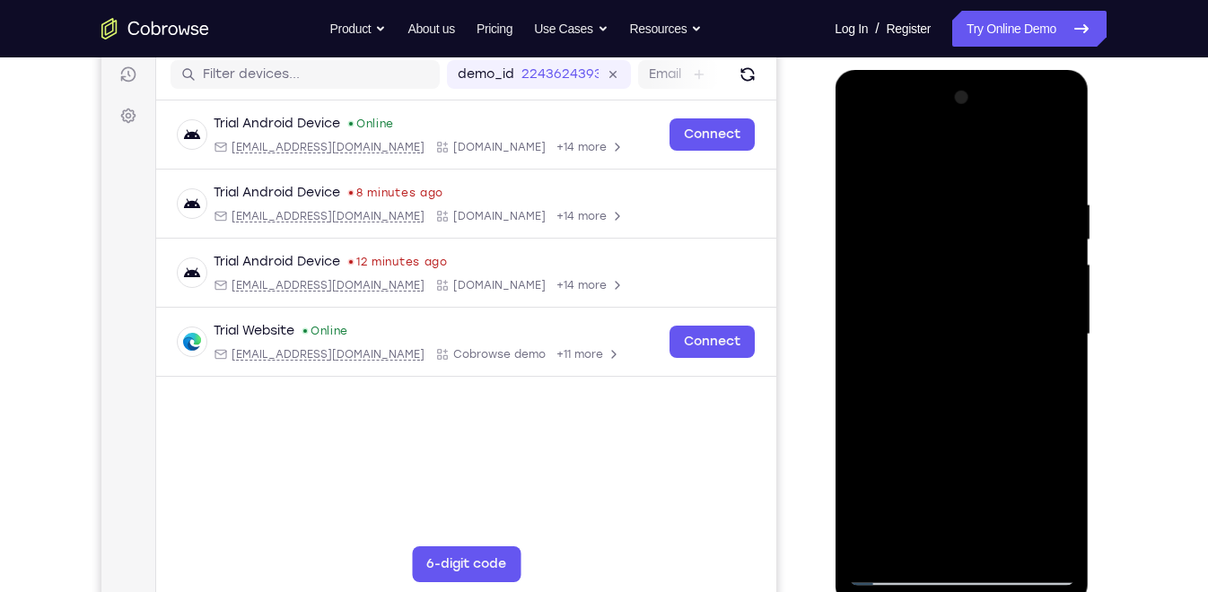
click at [993, 172] on div at bounding box center [961, 334] width 226 height 502
drag, startPoint x: 958, startPoint y: 338, endPoint x: 967, endPoint y: 290, distance: 49.3
click at [967, 290] on div at bounding box center [961, 334] width 226 height 502
click at [886, 473] on div at bounding box center [961, 334] width 226 height 502
drag, startPoint x: 968, startPoint y: 370, endPoint x: 976, endPoint y: 342, distance: 29.0
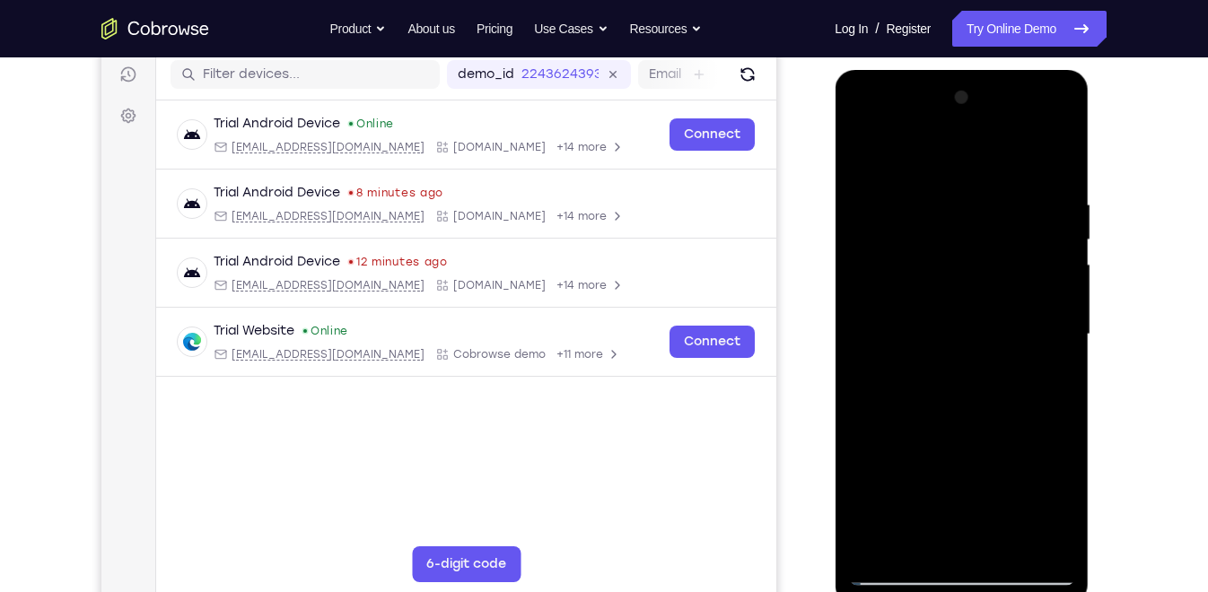
click at [976, 342] on div at bounding box center [961, 334] width 226 height 502
drag, startPoint x: 962, startPoint y: 351, endPoint x: 964, endPoint y: 339, distance: 12.0
click at [964, 339] on div at bounding box center [961, 334] width 226 height 502
drag, startPoint x: 952, startPoint y: 390, endPoint x: 958, endPoint y: 357, distance: 33.8
click at [958, 357] on div at bounding box center [961, 334] width 226 height 502
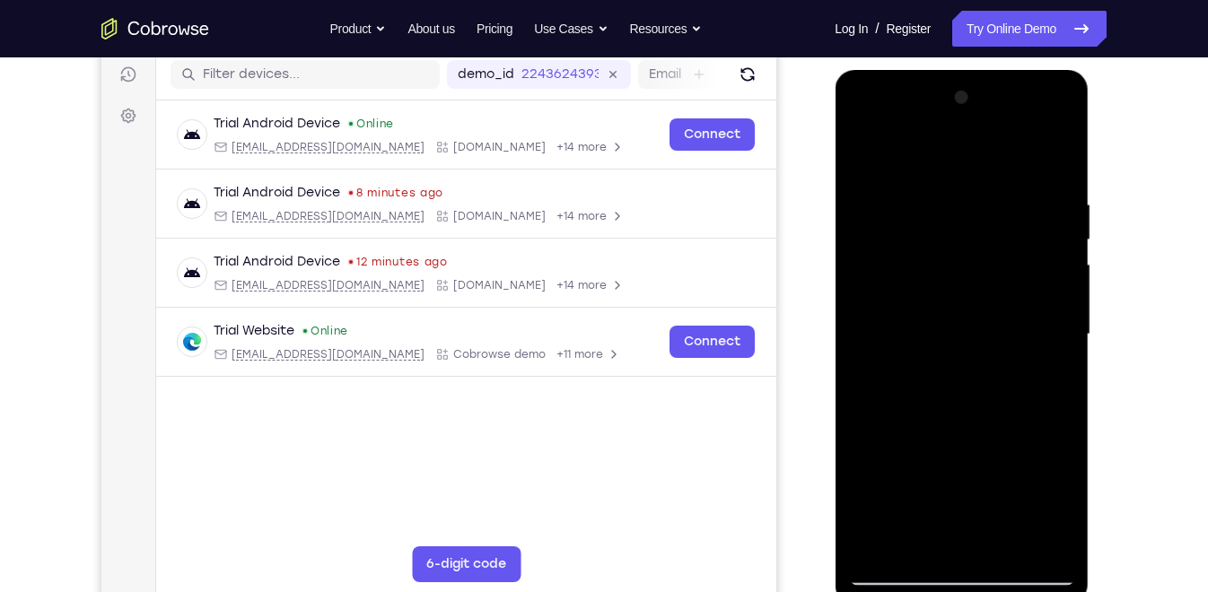
drag, startPoint x: 955, startPoint y: 396, endPoint x: 960, endPoint y: 363, distance: 32.7
click at [960, 363] on div at bounding box center [961, 334] width 226 height 502
drag, startPoint x: 950, startPoint y: 411, endPoint x: 956, endPoint y: 278, distance: 132.9
click at [956, 278] on div at bounding box center [961, 334] width 226 height 502
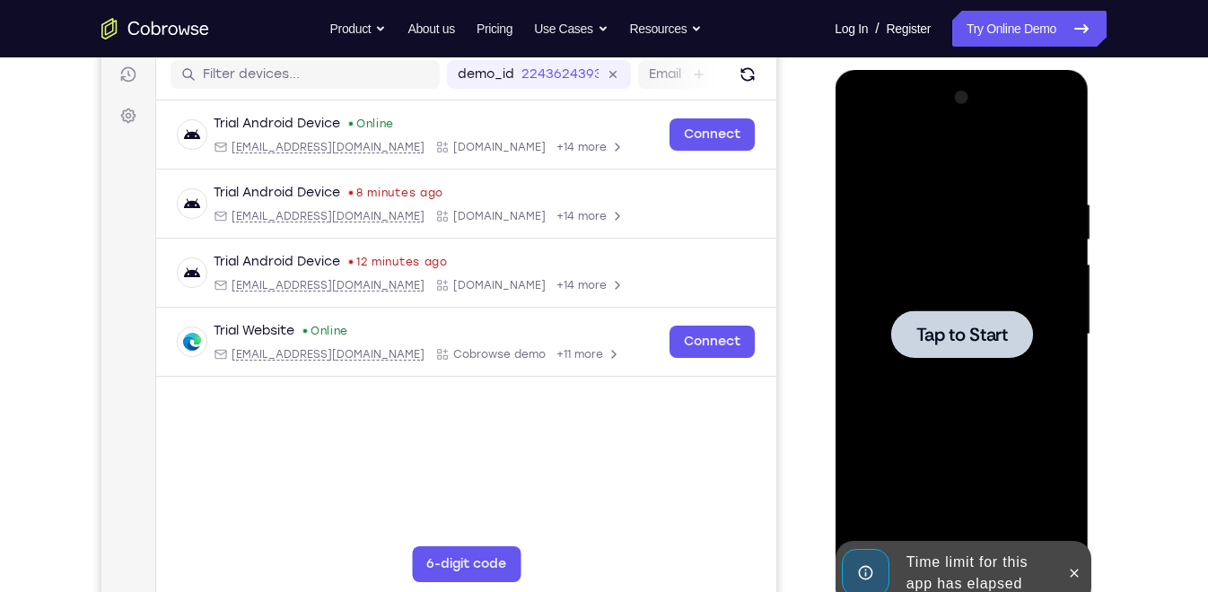
drag, startPoint x: 927, startPoint y: 388, endPoint x: 950, endPoint y: 324, distance: 68.7
click at [950, 70] on div "Tap to Start" at bounding box center [961, 70] width 254 height 0
click at [950, 326] on span "Tap to Start" at bounding box center [961, 335] width 92 height 18
